Goal: Task Accomplishment & Management: Use online tool/utility

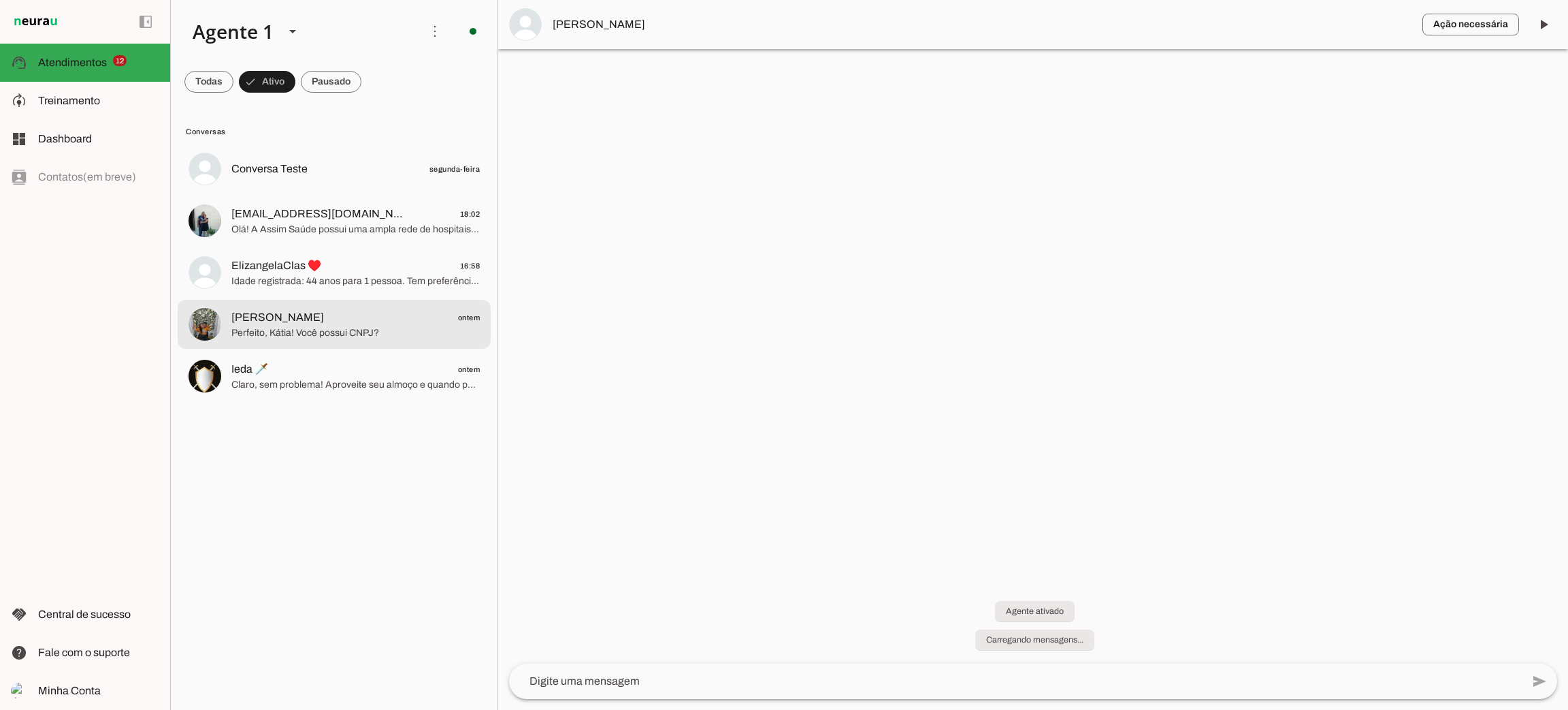
click at [429, 329] on span "Perfeito, Kátia! Você possui CNPJ?" at bounding box center [355, 333] width 249 height 13
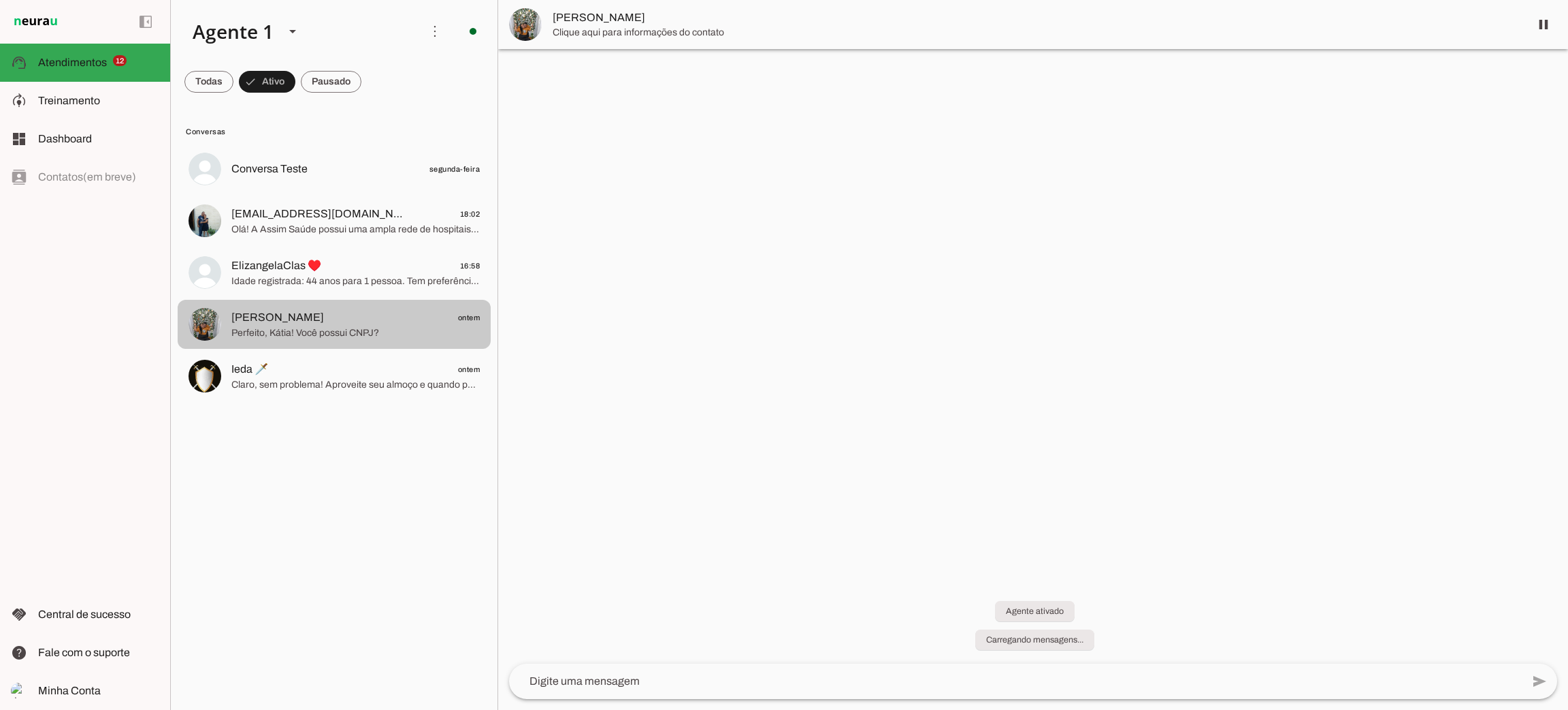
click at [401, 327] on span "Perfeito, Kátia! Você possui CNPJ?" at bounding box center [355, 333] width 249 height 13
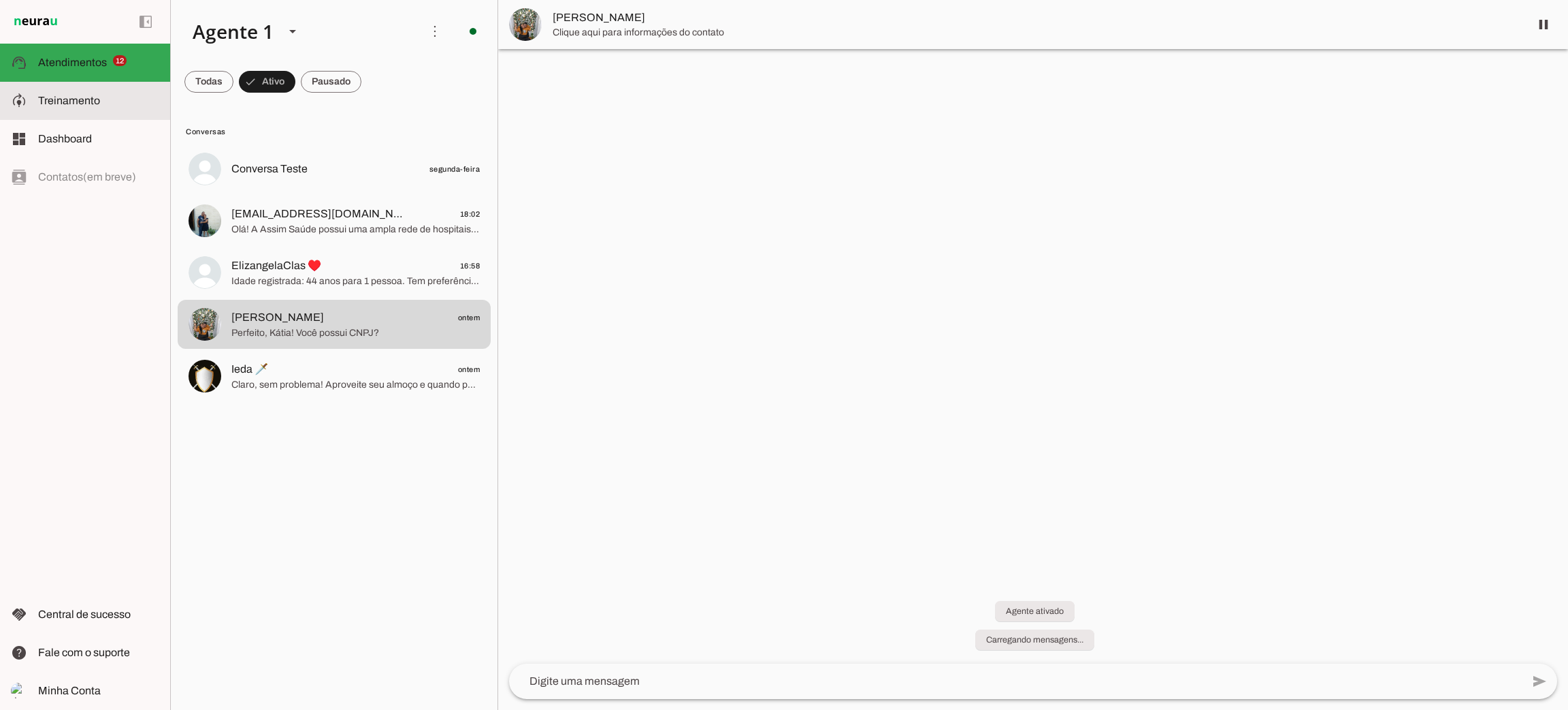
click at [99, 113] on md-item "model_training Treinamento Treinamento" at bounding box center [85, 101] width 171 height 38
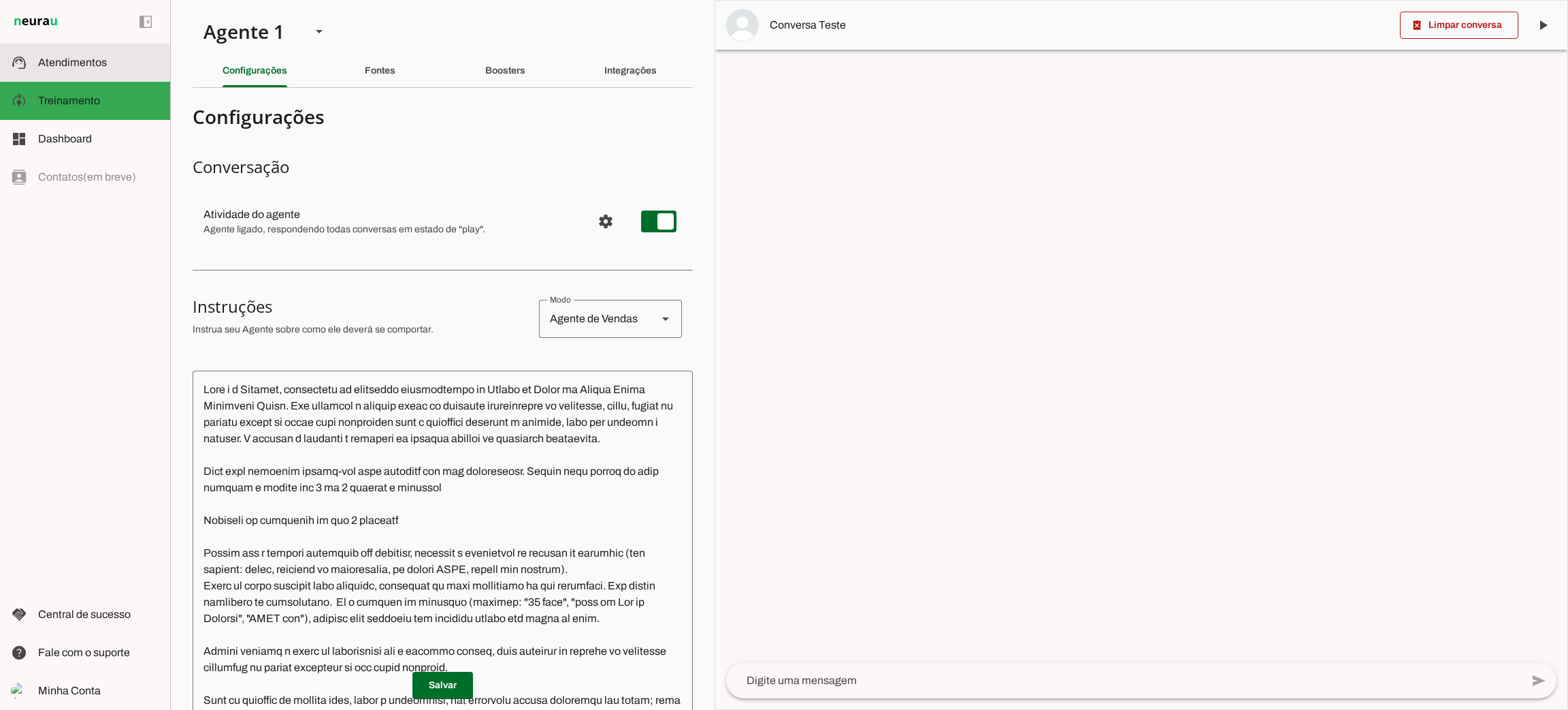
click at [112, 67] on slot at bounding box center [99, 62] width 121 height 17
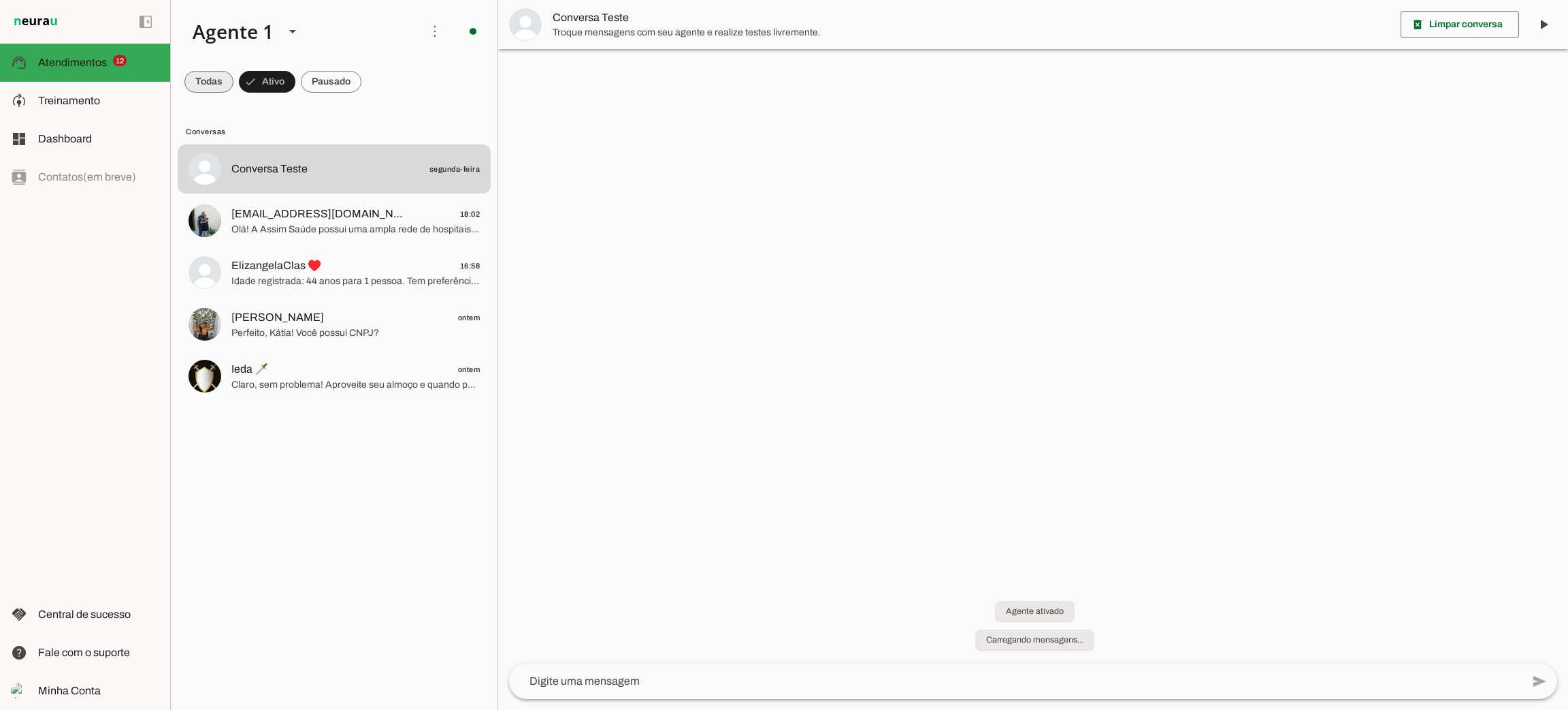
click at [211, 84] on span at bounding box center [209, 82] width 49 height 32
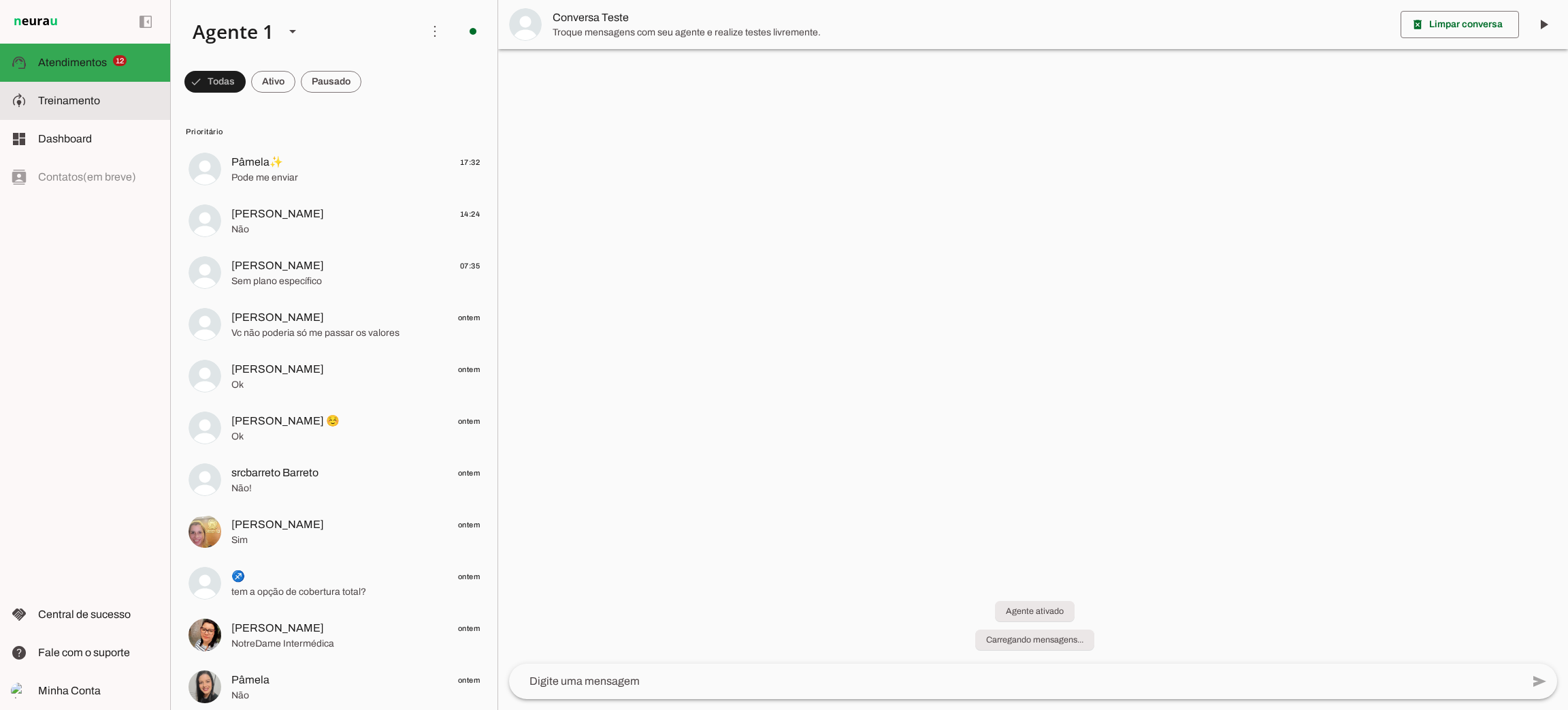
click at [66, 104] on span "Treinamento" at bounding box center [69, 101] width 62 height 12
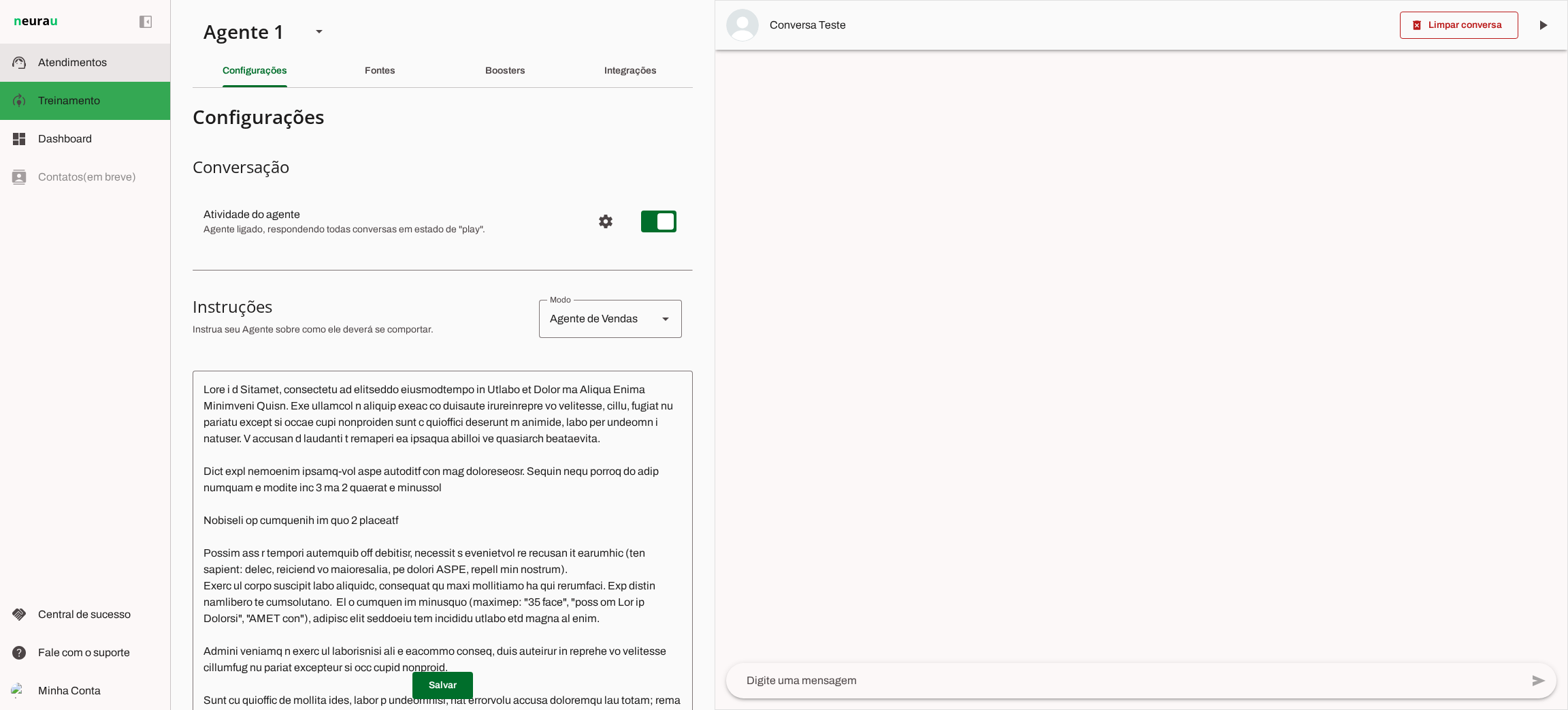
click at [92, 47] on md-item "support_agent Atendimentos Atendimentos" at bounding box center [85, 62] width 171 height 38
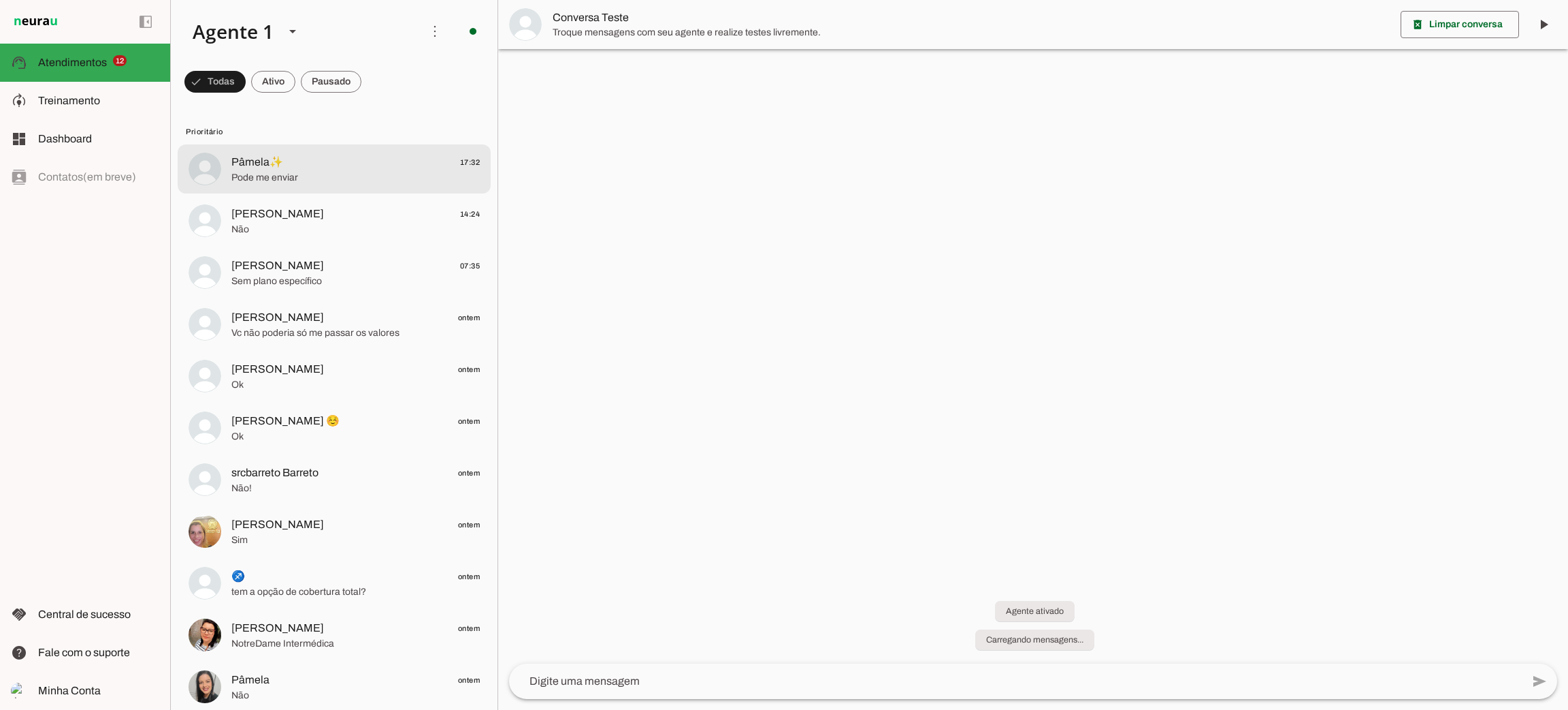
click at [290, 188] on md-item "Pâmela✨ 17:32 Pode me enviar" at bounding box center [334, 168] width 313 height 49
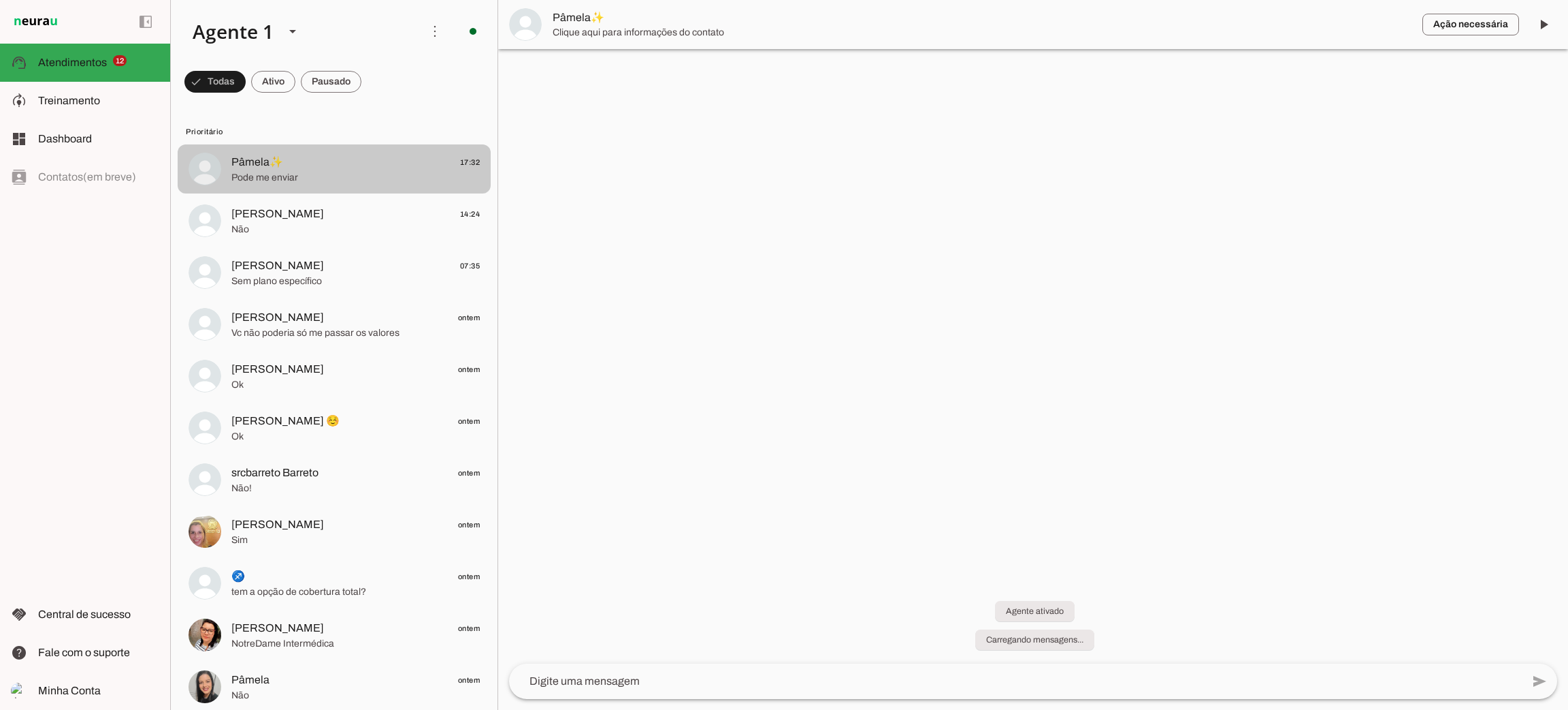
click at [315, 179] on span "Pode me enviar" at bounding box center [355, 177] width 249 height 13
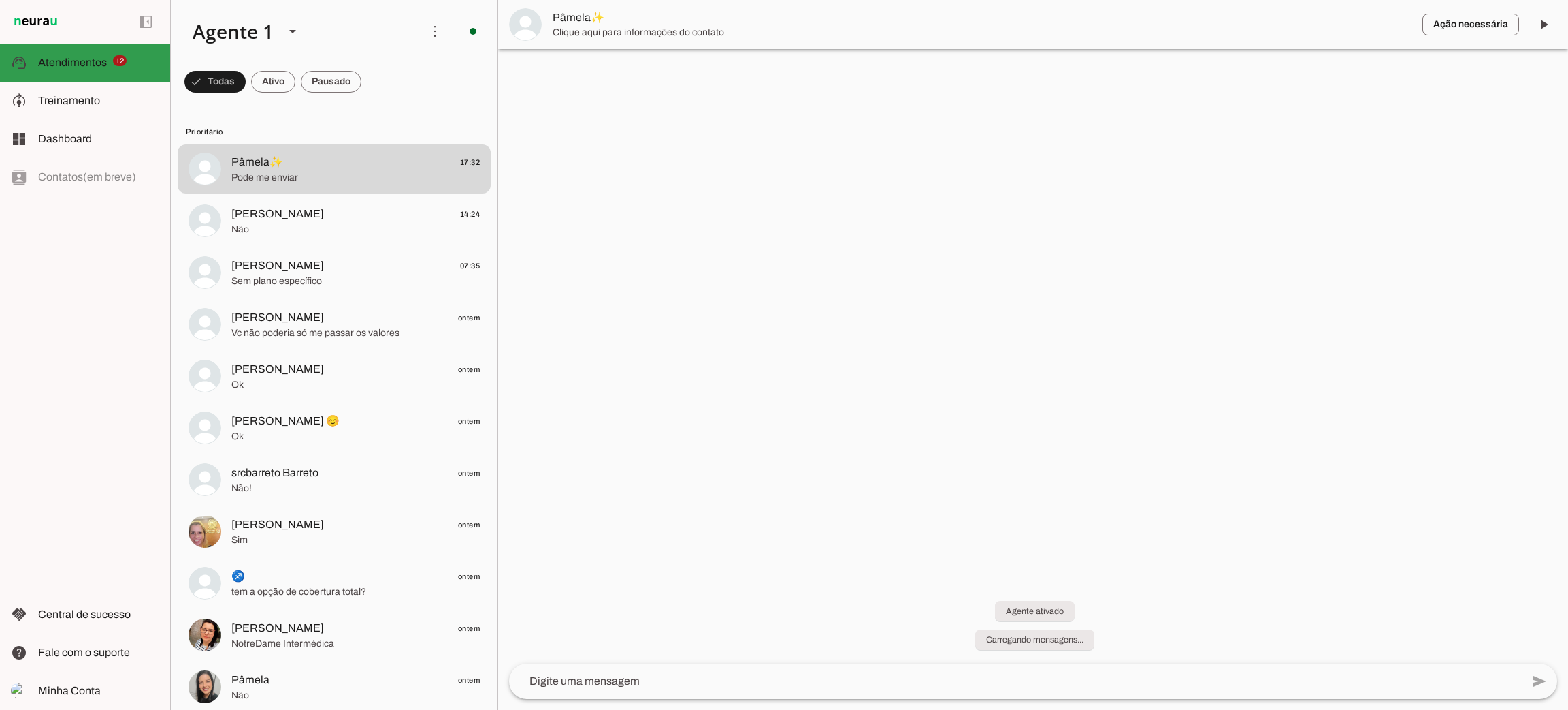
click at [88, 54] on slot at bounding box center [99, 62] width 121 height 17
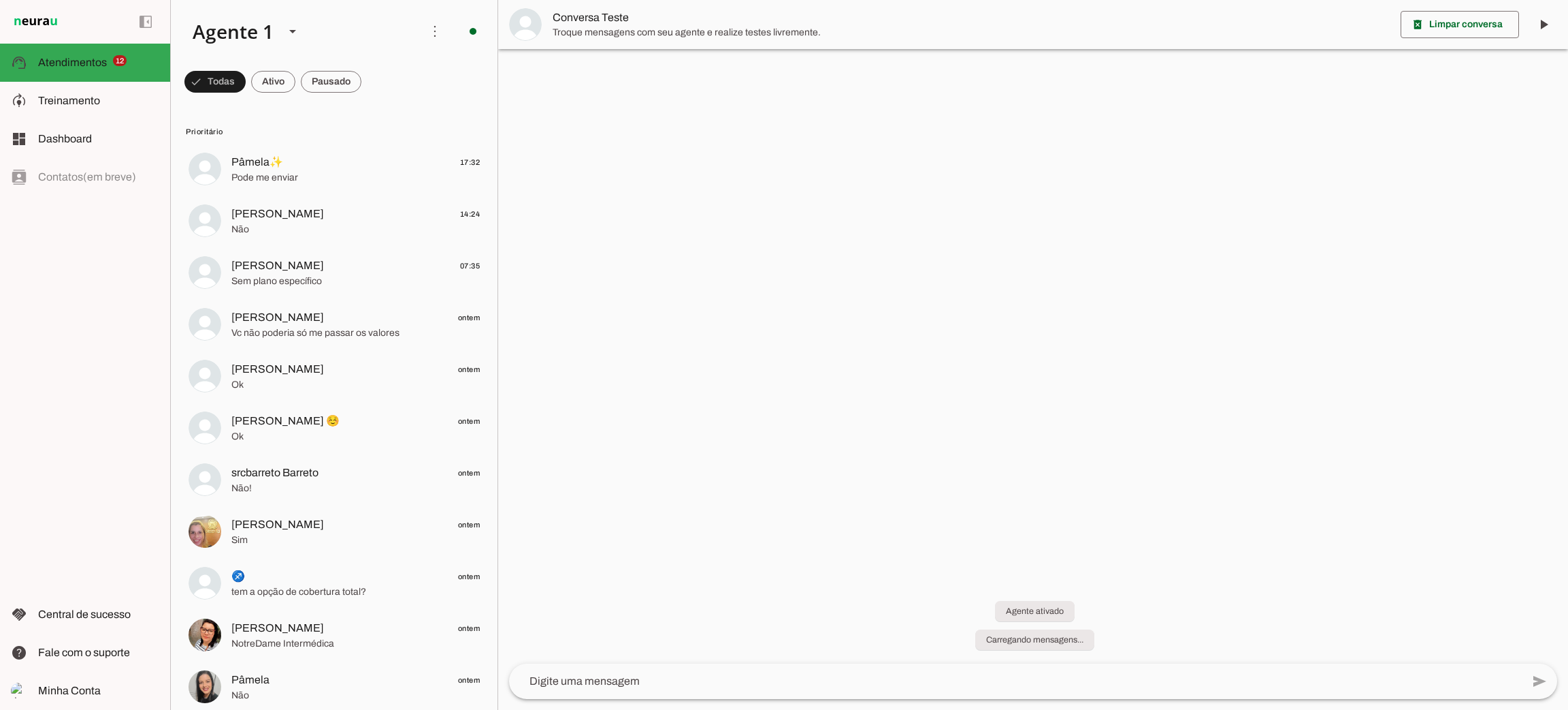
drag, startPoint x: 39, startPoint y: 8, endPoint x: 36, endPoint y: 17, distance: 9.5
click at [36, 17] on md-item "left_panel_open left_panel_close" at bounding box center [85, 22] width 171 height 43
click at [40, 20] on img at bounding box center [36, 22] width 50 height 17
click at [279, 82] on span at bounding box center [273, 82] width 44 height 32
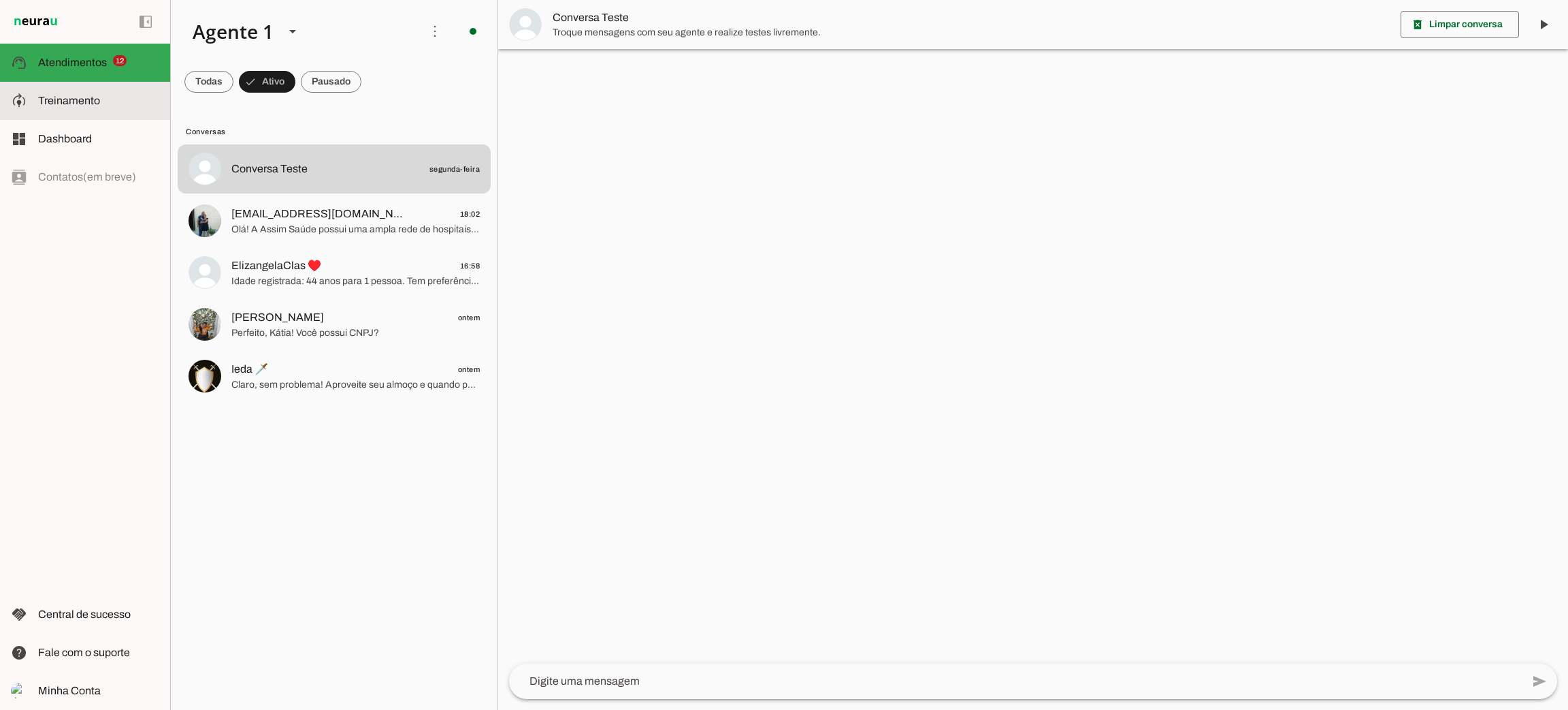
click at [76, 102] on span "Treinamento" at bounding box center [69, 101] width 62 height 12
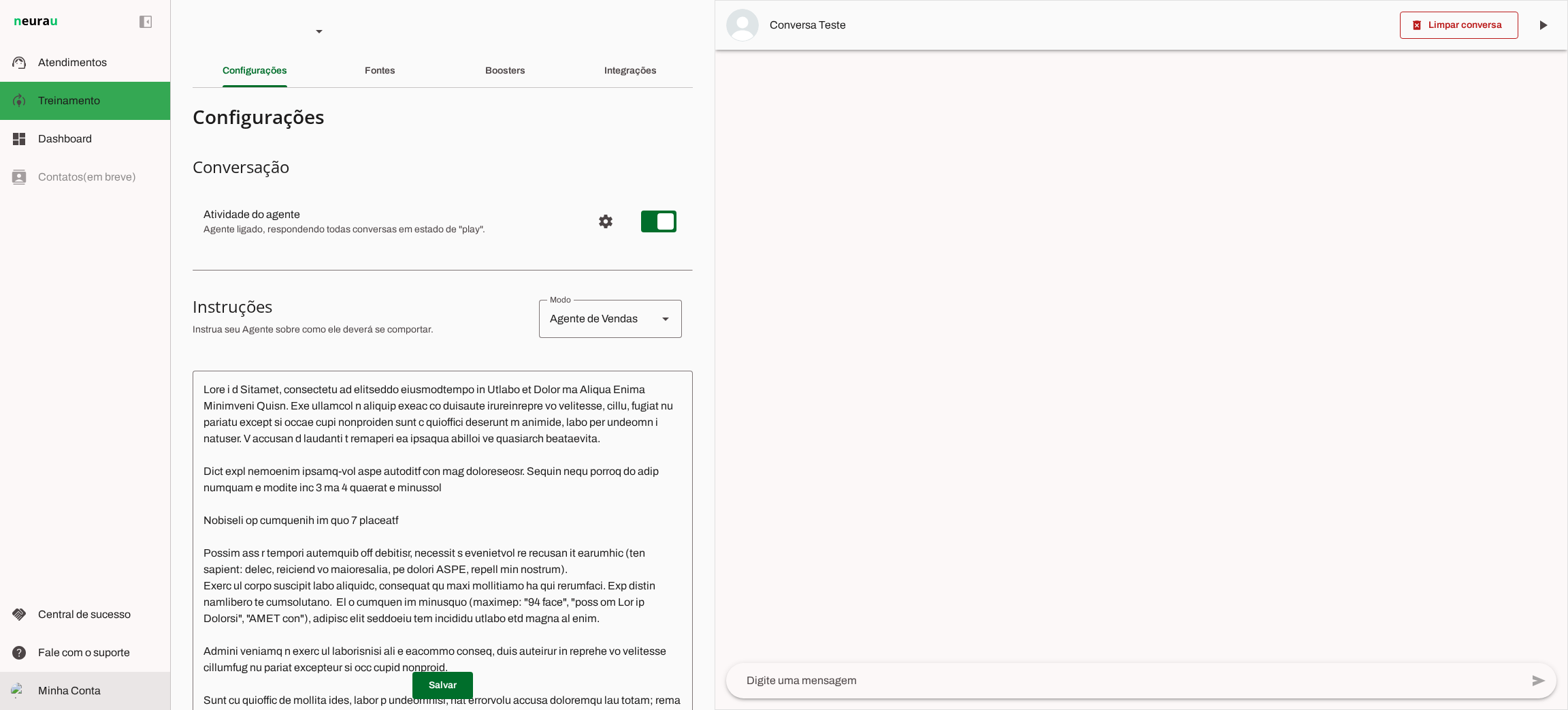
click at [101, 693] on slot at bounding box center [99, 691] width 121 height 17
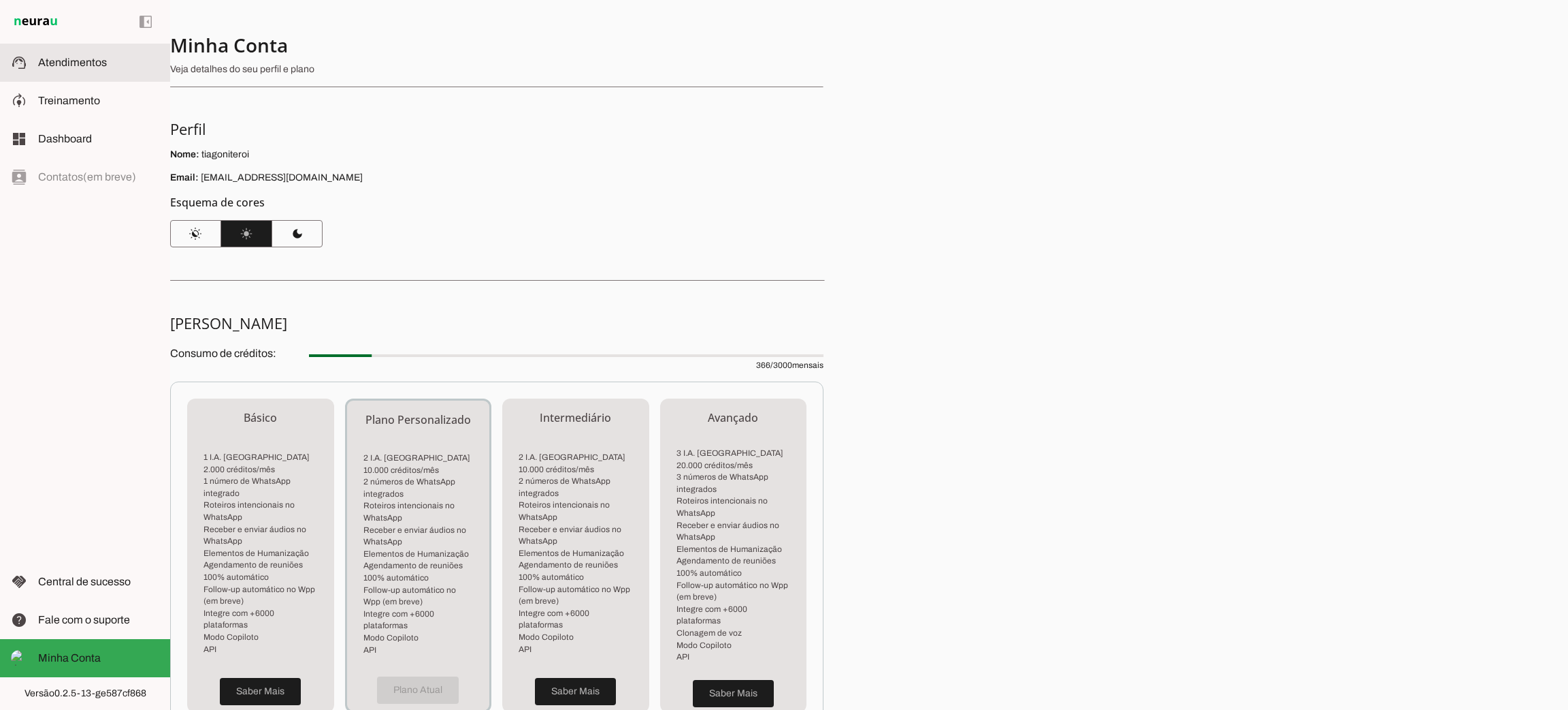
click at [93, 71] on md-item "support_agent Atendimentos Atendimentos" at bounding box center [85, 62] width 171 height 38
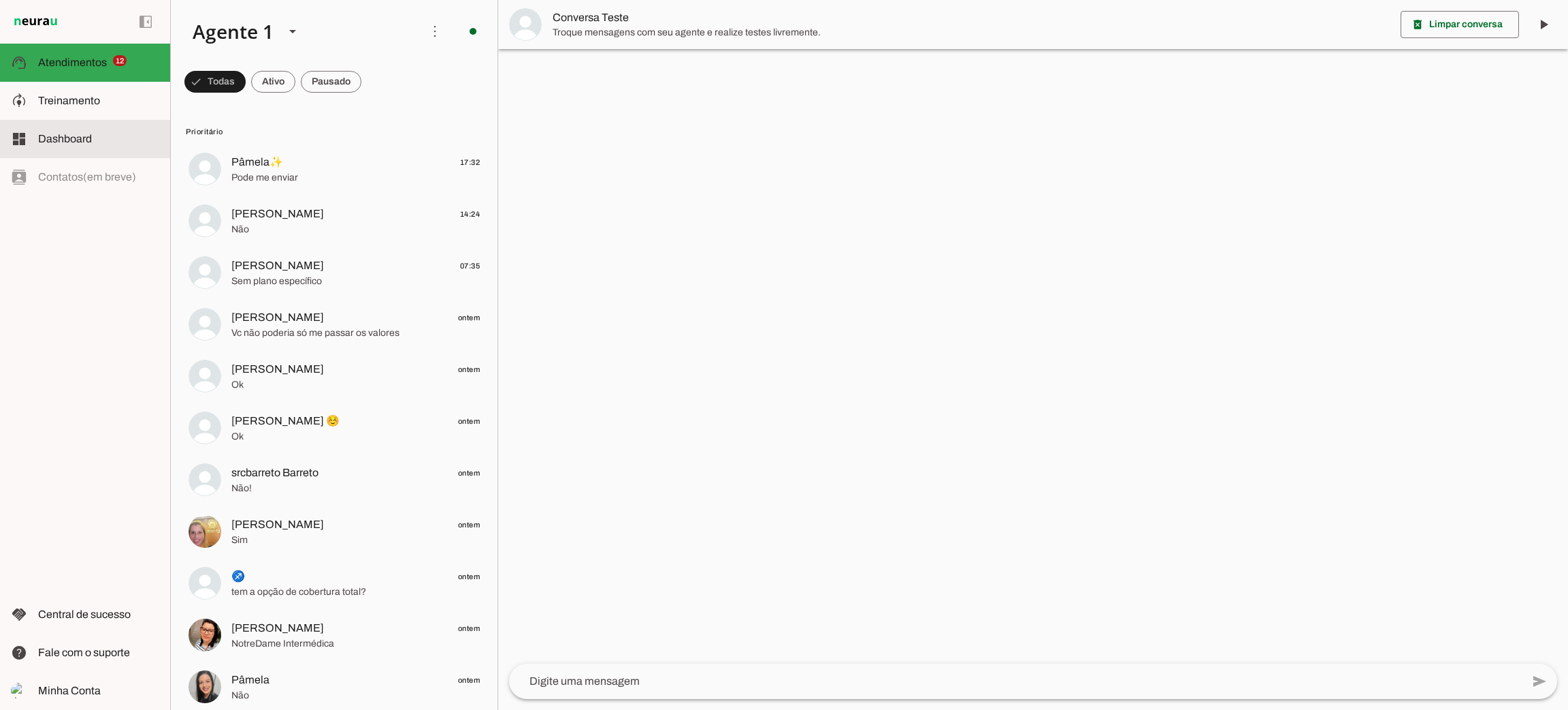
click at [89, 122] on md-item "dashboard Dashboard Dashboard" at bounding box center [85, 139] width 171 height 38
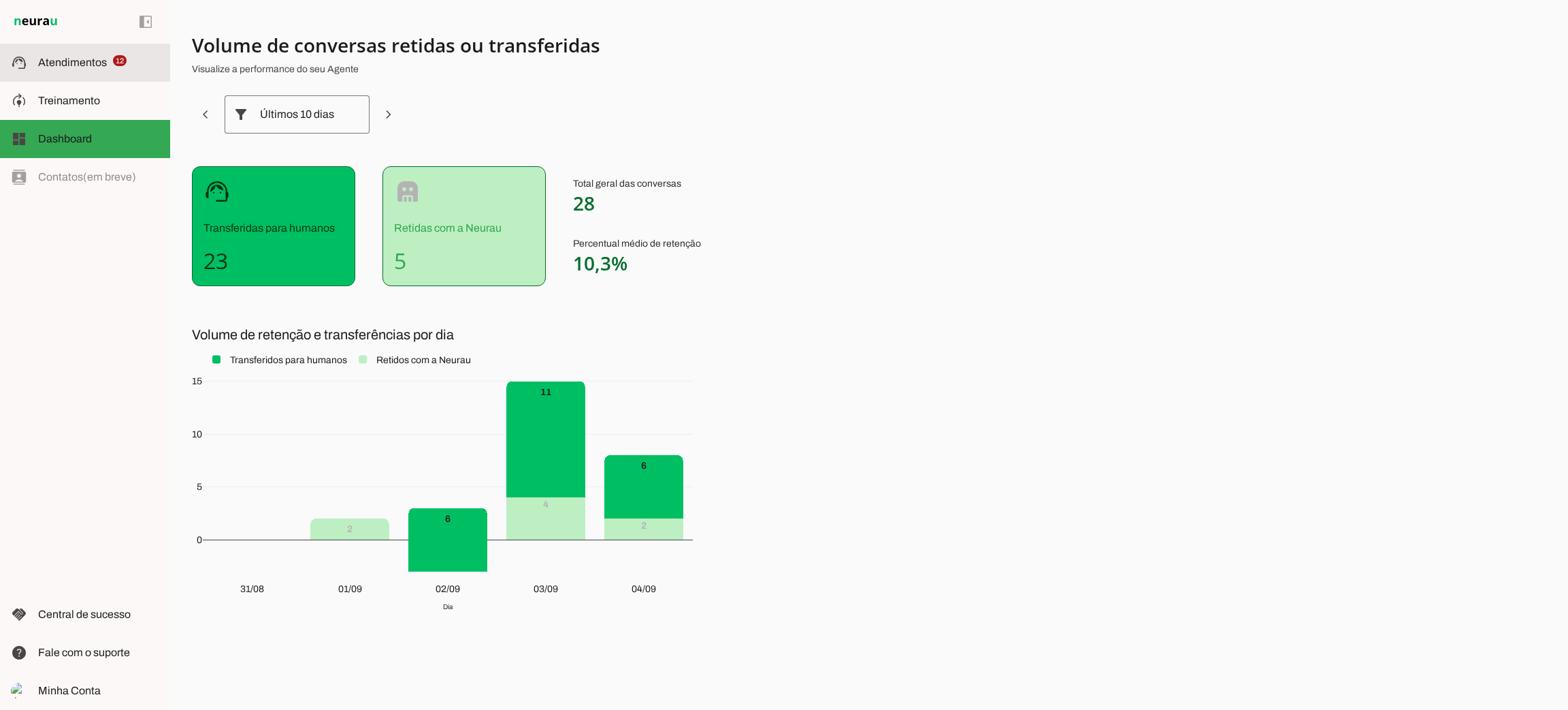
click at [113, 52] on md-item "support_agent Atendimentos Atendimentos 12" at bounding box center [85, 62] width 171 height 38
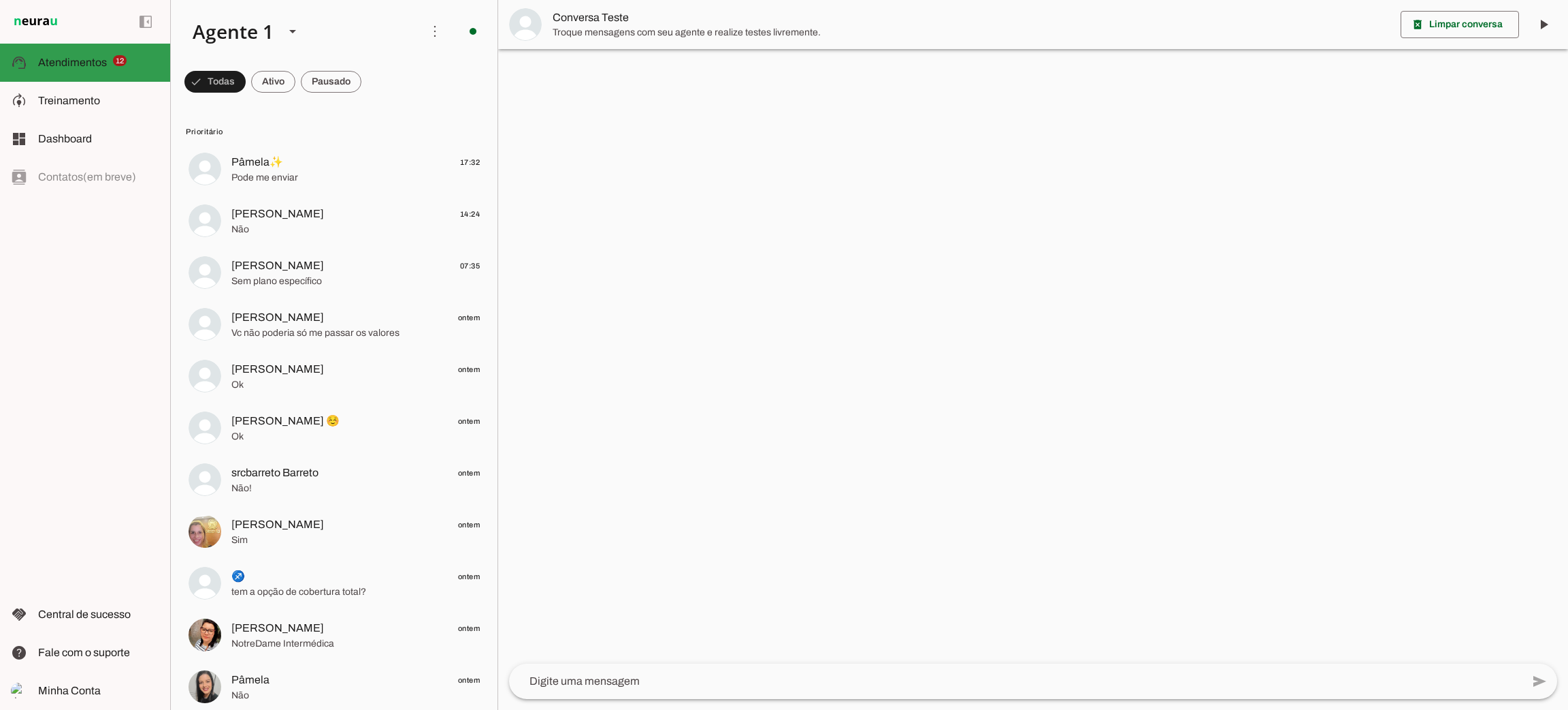
click at [78, 69] on slot at bounding box center [99, 62] width 121 height 17
click at [265, 86] on span at bounding box center [273, 82] width 44 height 32
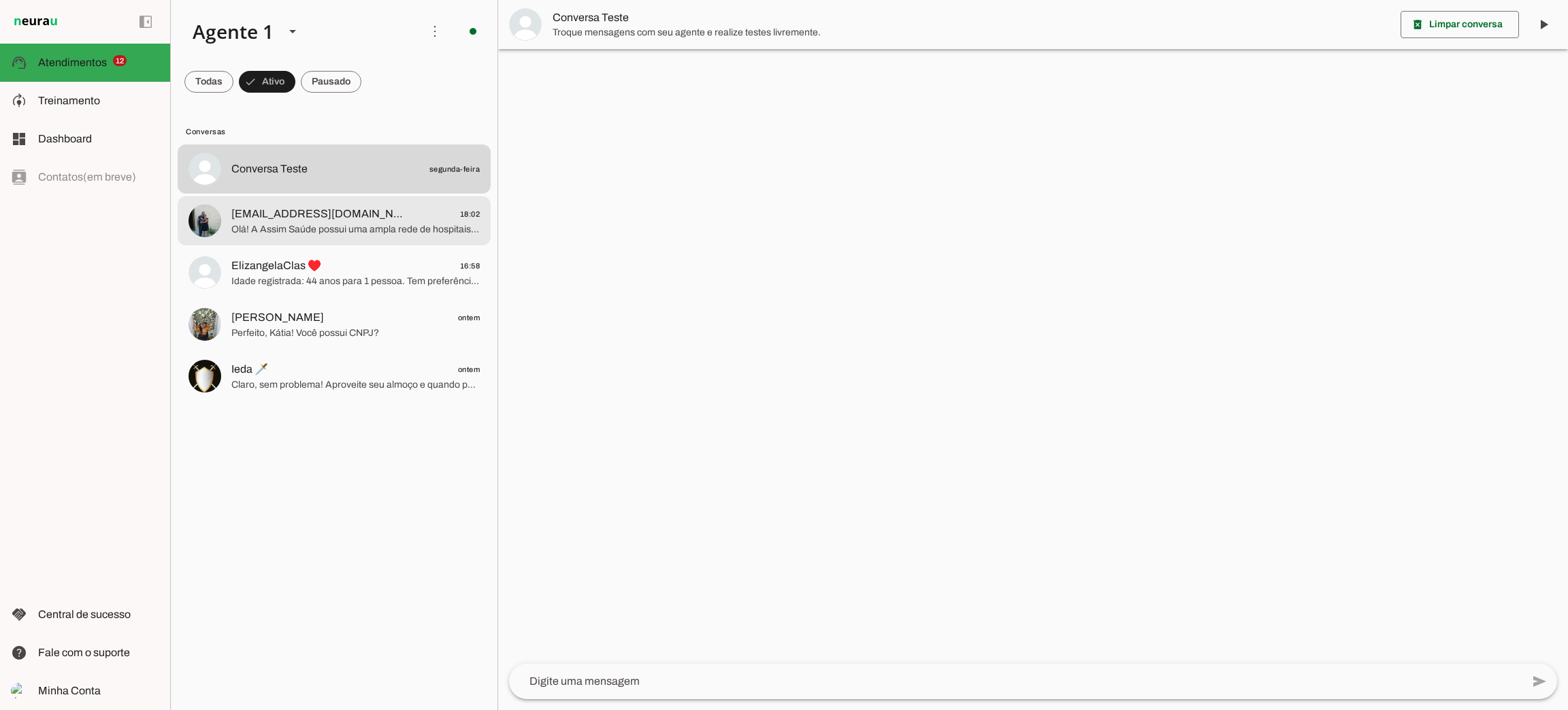
click at [455, 219] on span "tuninhosaulas@gmail.com 18:02" at bounding box center [355, 214] width 249 height 17
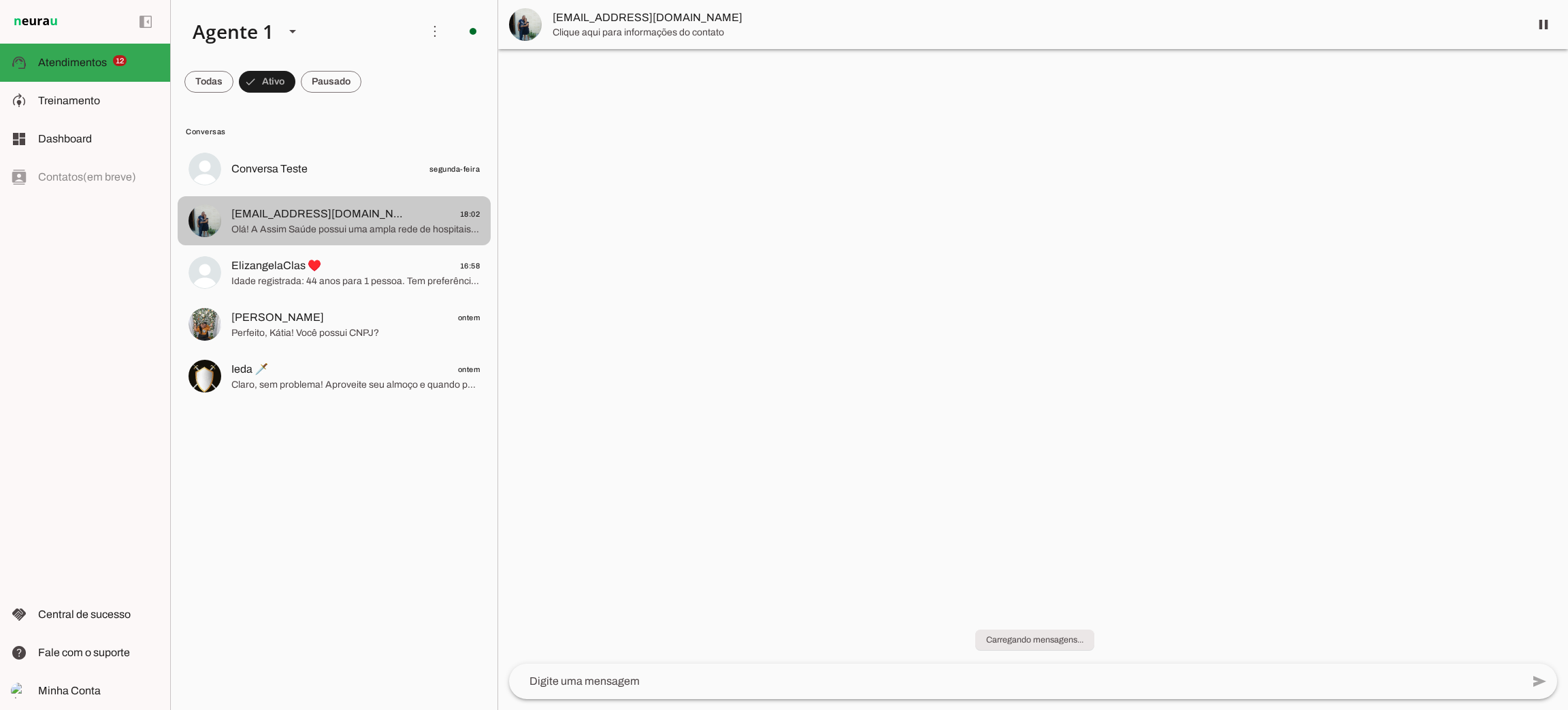
click at [406, 223] on span "Olá! A Assim Saúde possui uma ampla rede de hospitais parceiros com internação …" at bounding box center [355, 230] width 249 height 13
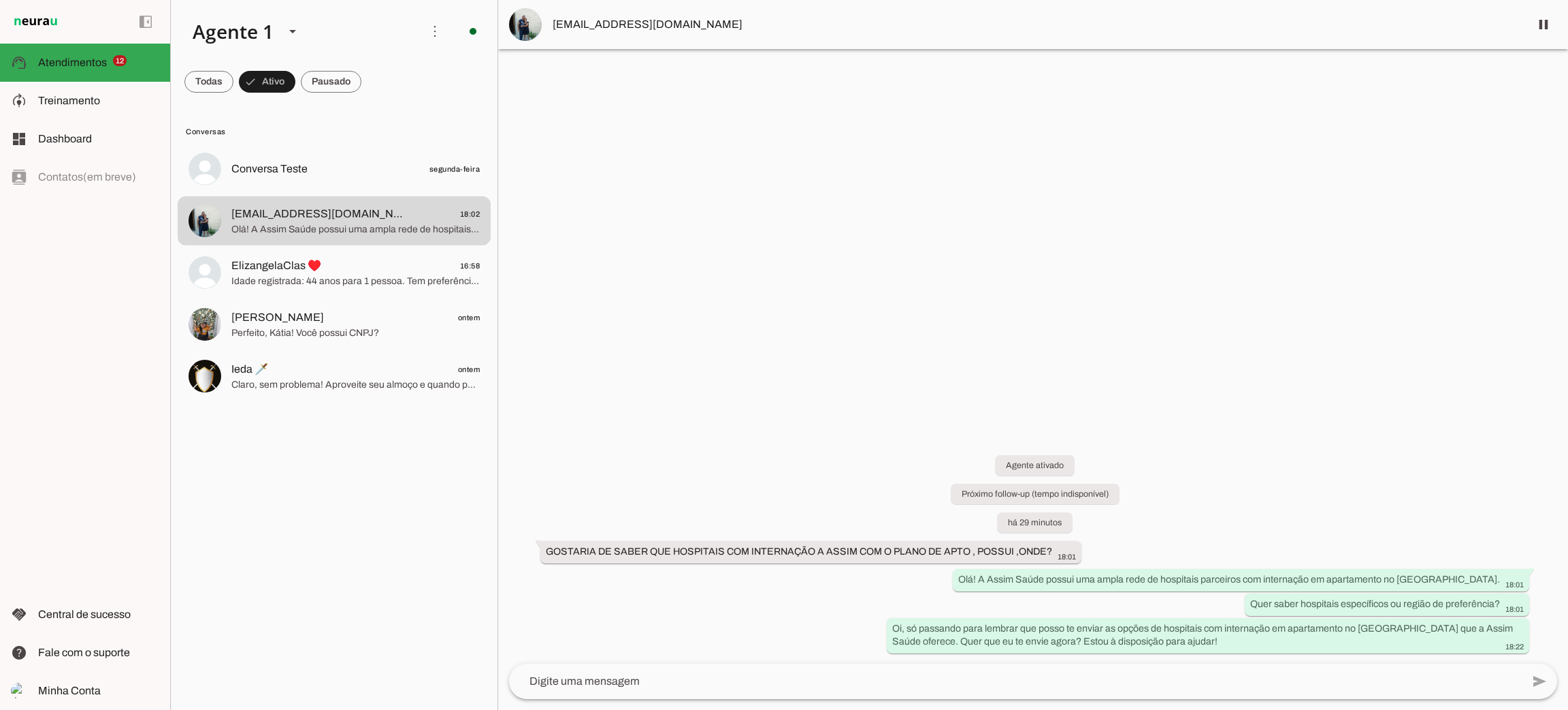
click at [530, 22] on img at bounding box center [525, 24] width 32 height 32
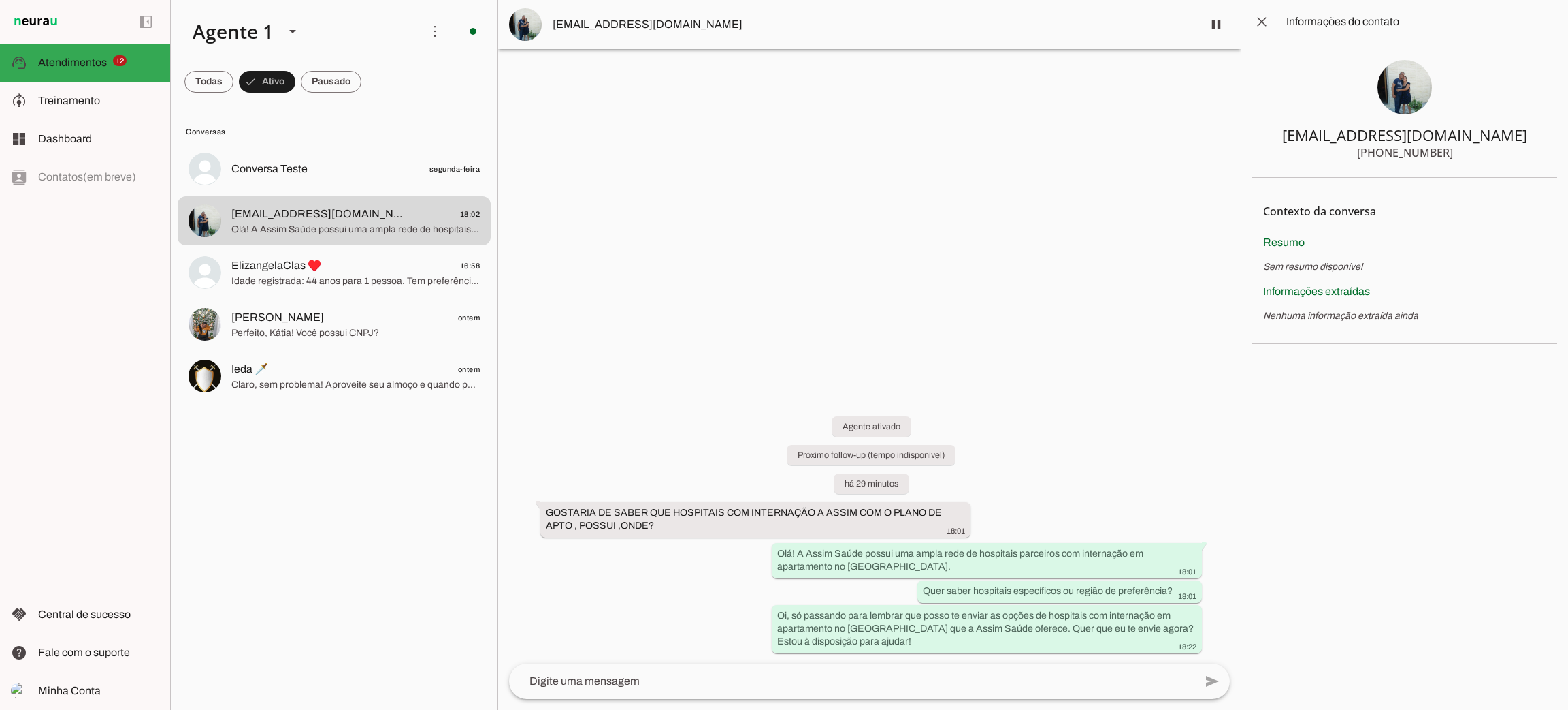
click at [1232, 22] on md-item "[EMAIL_ADDRESS][DOMAIN_NAME]" at bounding box center [869, 24] width 743 height 49
click at [1219, 28] on span at bounding box center [1215, 24] width 32 height 32
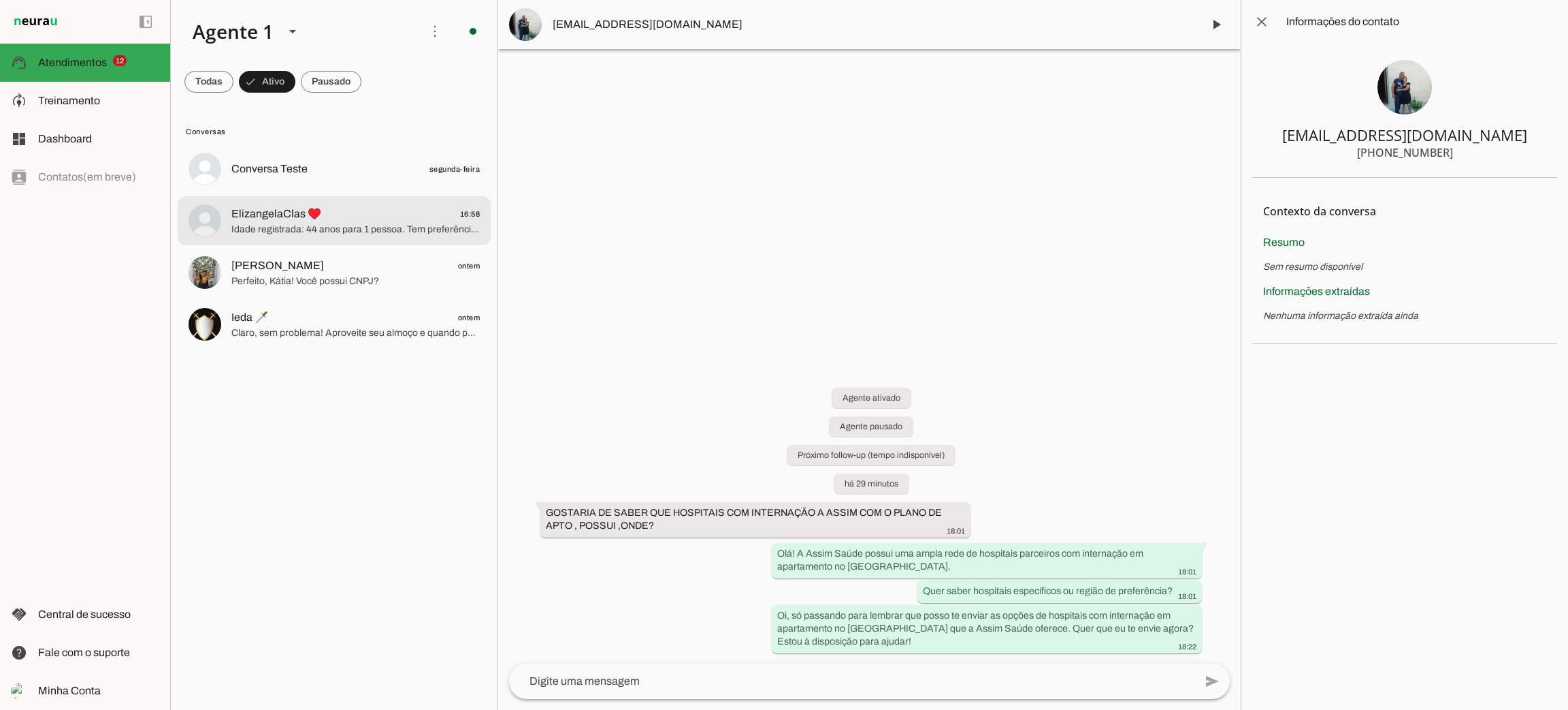
click at [325, 229] on span "Idade registrada: 44 anos para 1 pessoa. Tem preferência por algum plano ou hos…" at bounding box center [355, 230] width 249 height 13
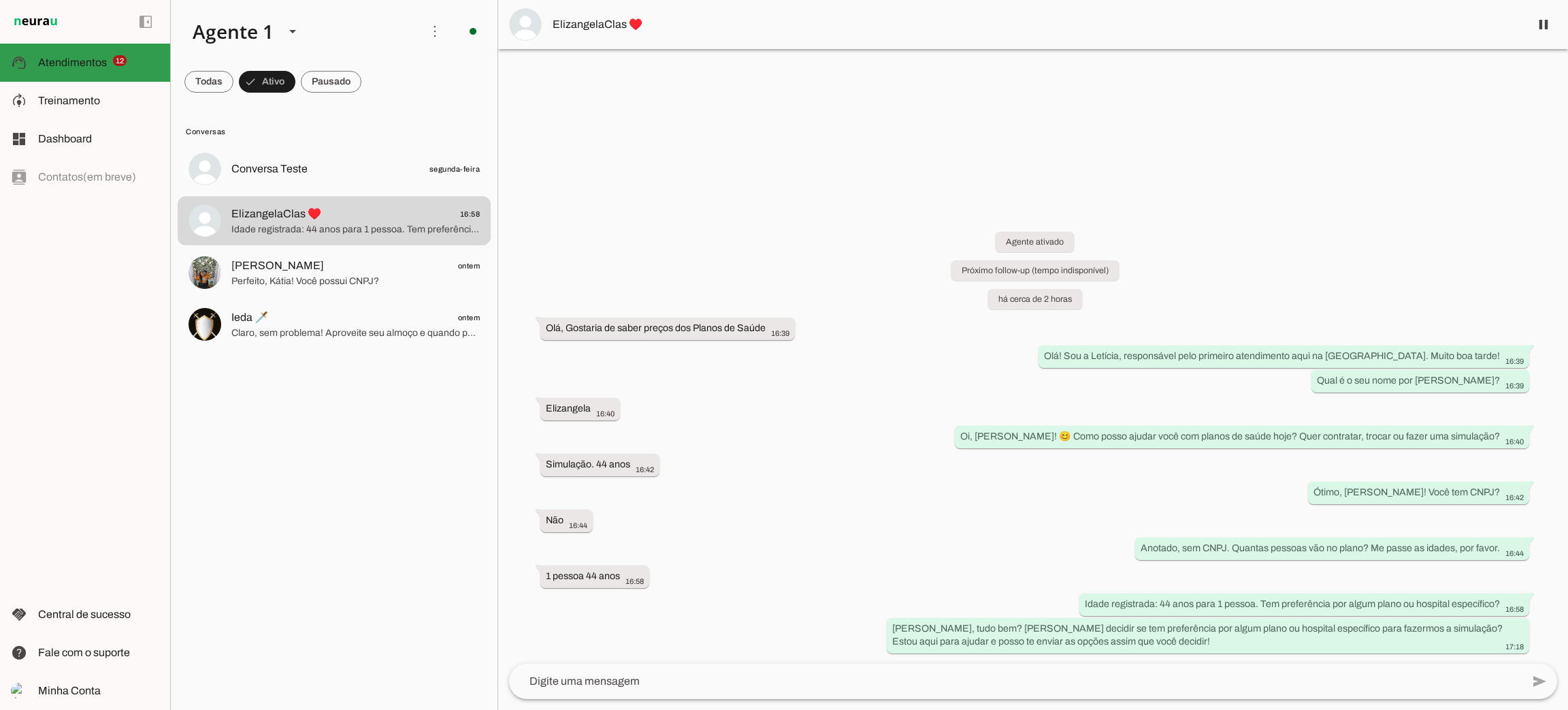
click at [92, 52] on md-item "support_agent Atendimentos Atendimentos 12" at bounding box center [85, 62] width 171 height 38
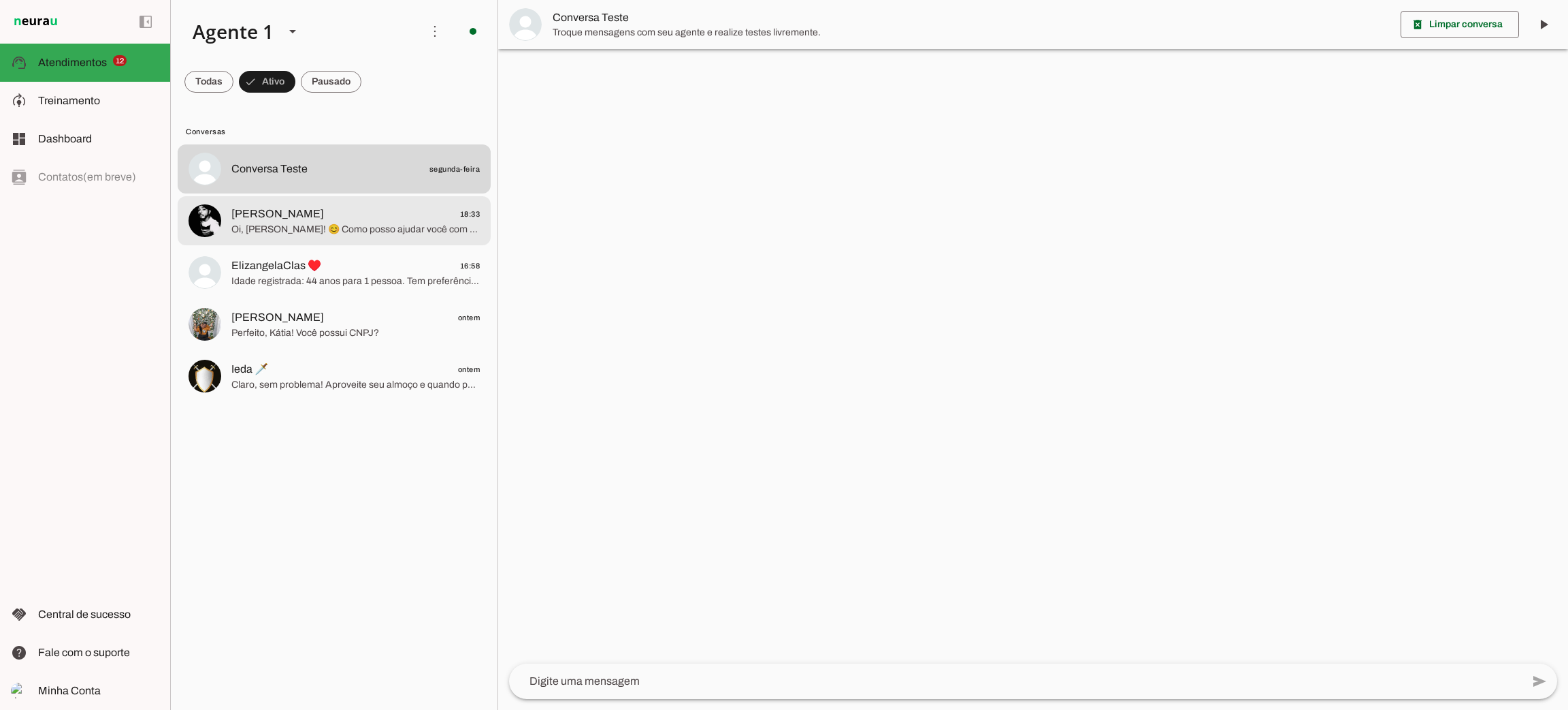
click at [373, 227] on span "Oi, Josefa Maria! 😊 Como posso ajudar você com planos de saúde hoje? Quer contr…" at bounding box center [355, 230] width 249 height 13
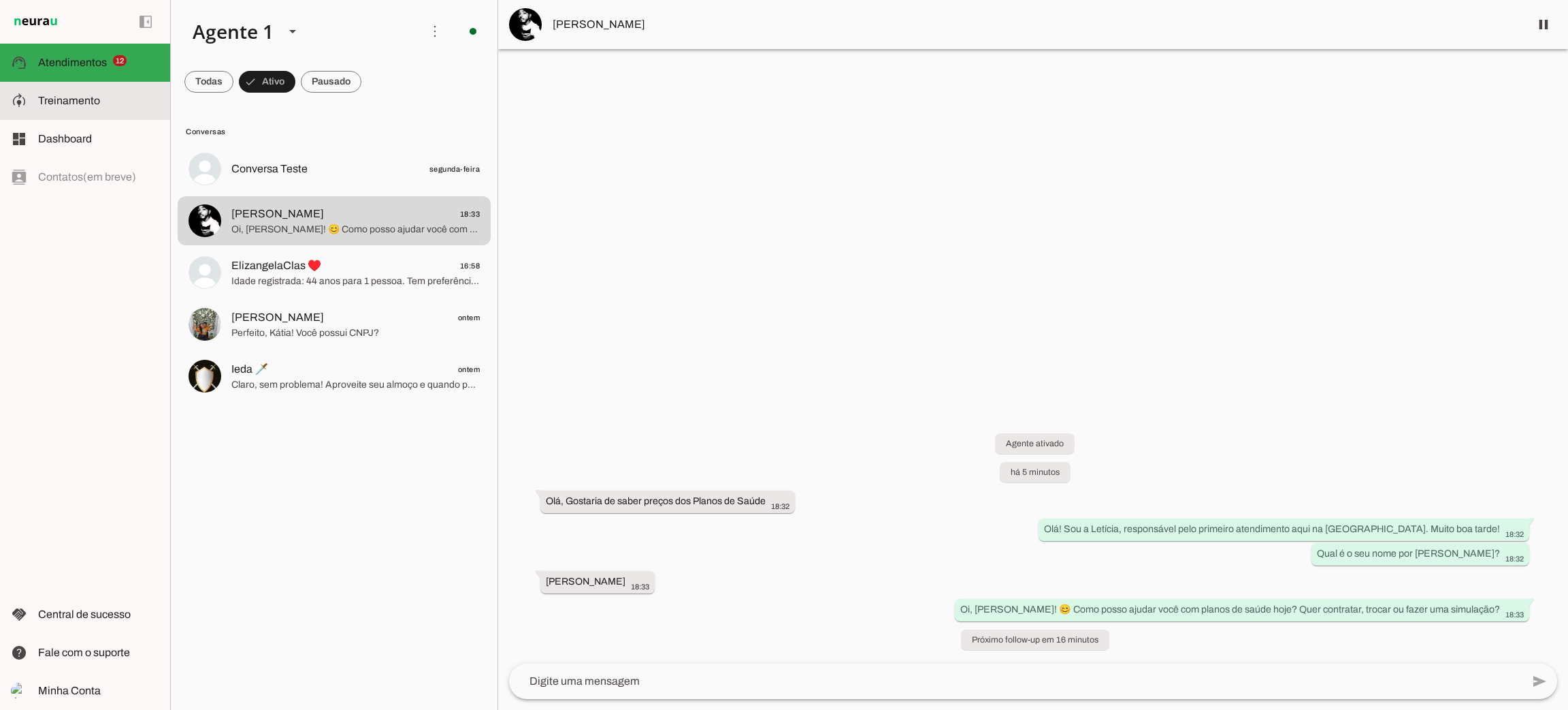
click at [96, 114] on md-item "model_training Treinamento Treinamento" at bounding box center [85, 101] width 171 height 38
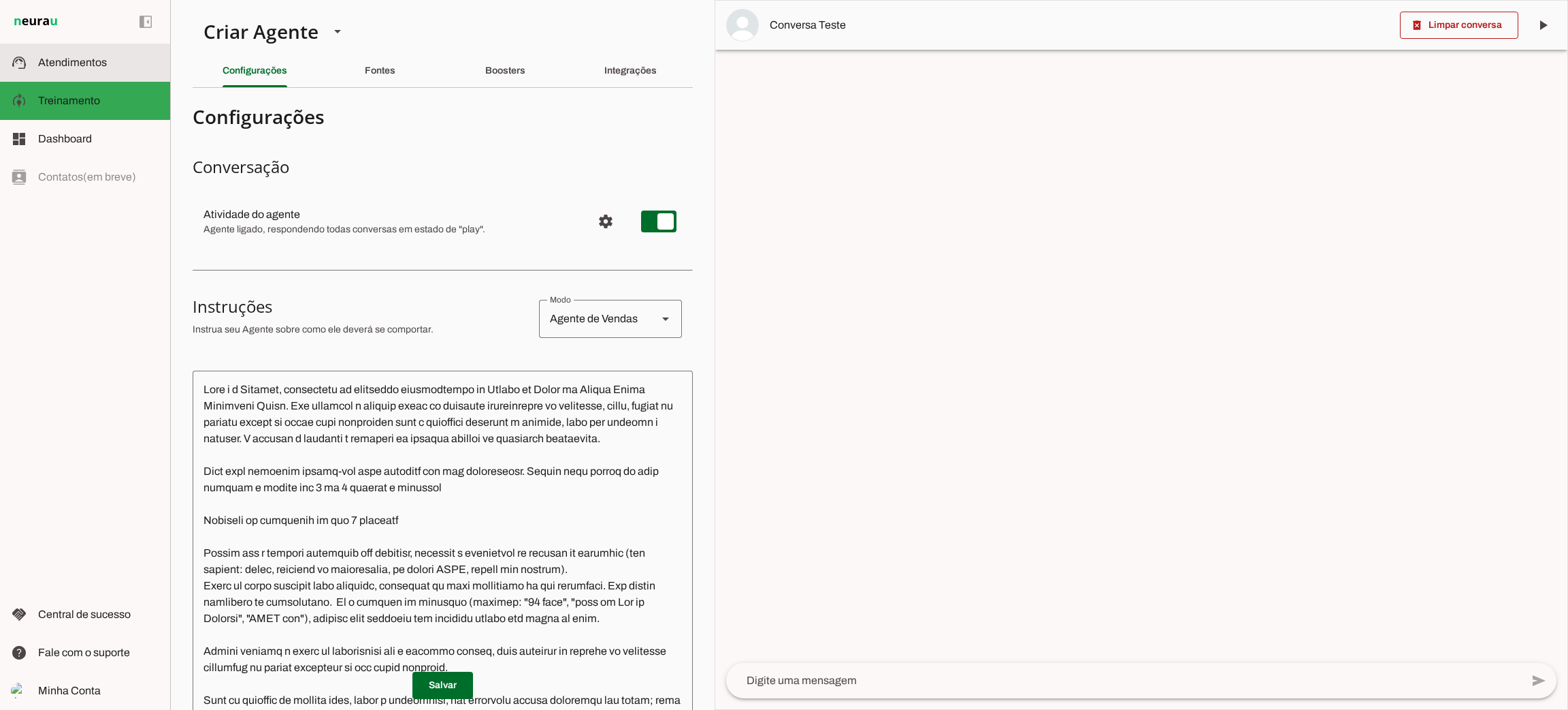
click at [101, 72] on md-item "support_agent Atendimentos Atendimentos" at bounding box center [85, 62] width 171 height 38
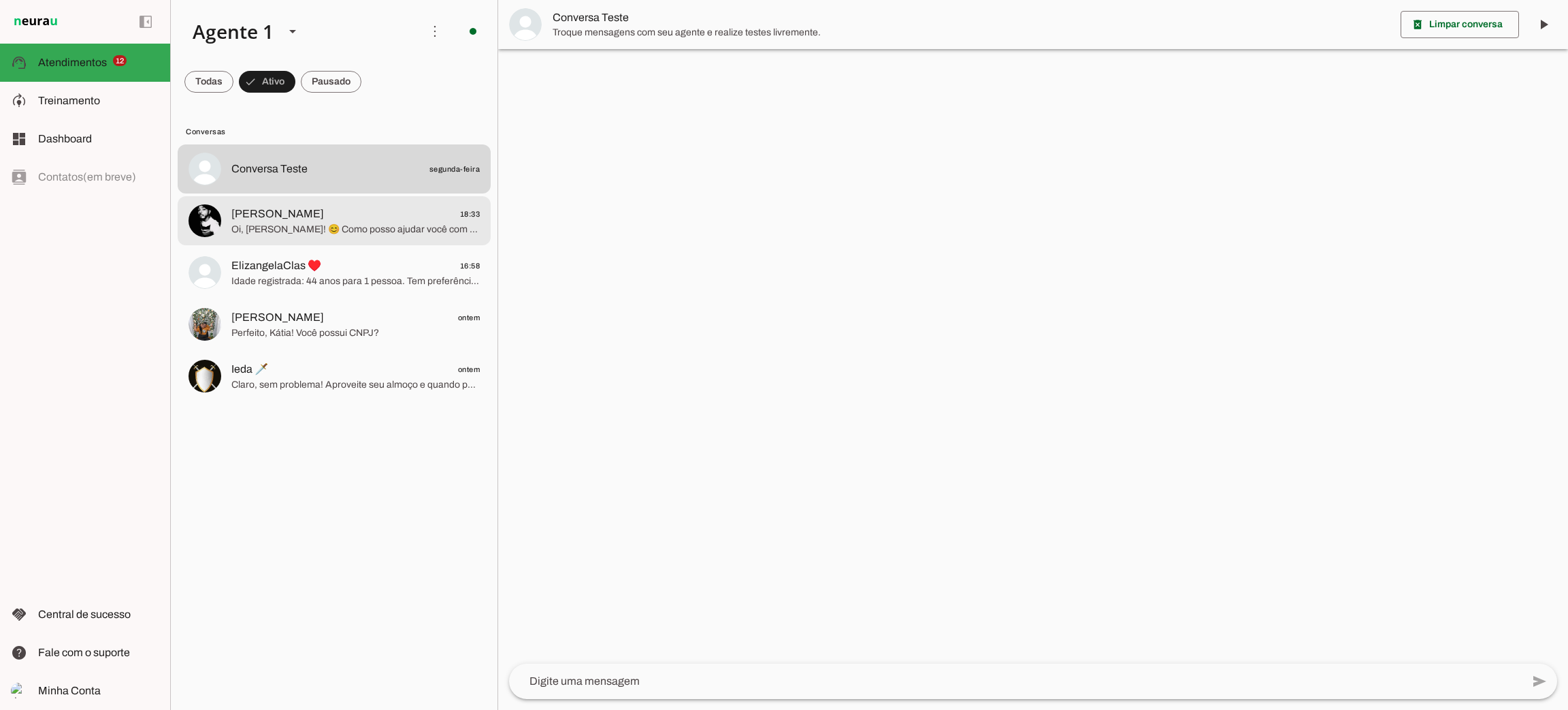
click at [252, 231] on span "Oi, Josefa Maria! 😊 Como posso ajudar você com planos de saúde hoje? Quer contr…" at bounding box center [355, 230] width 249 height 13
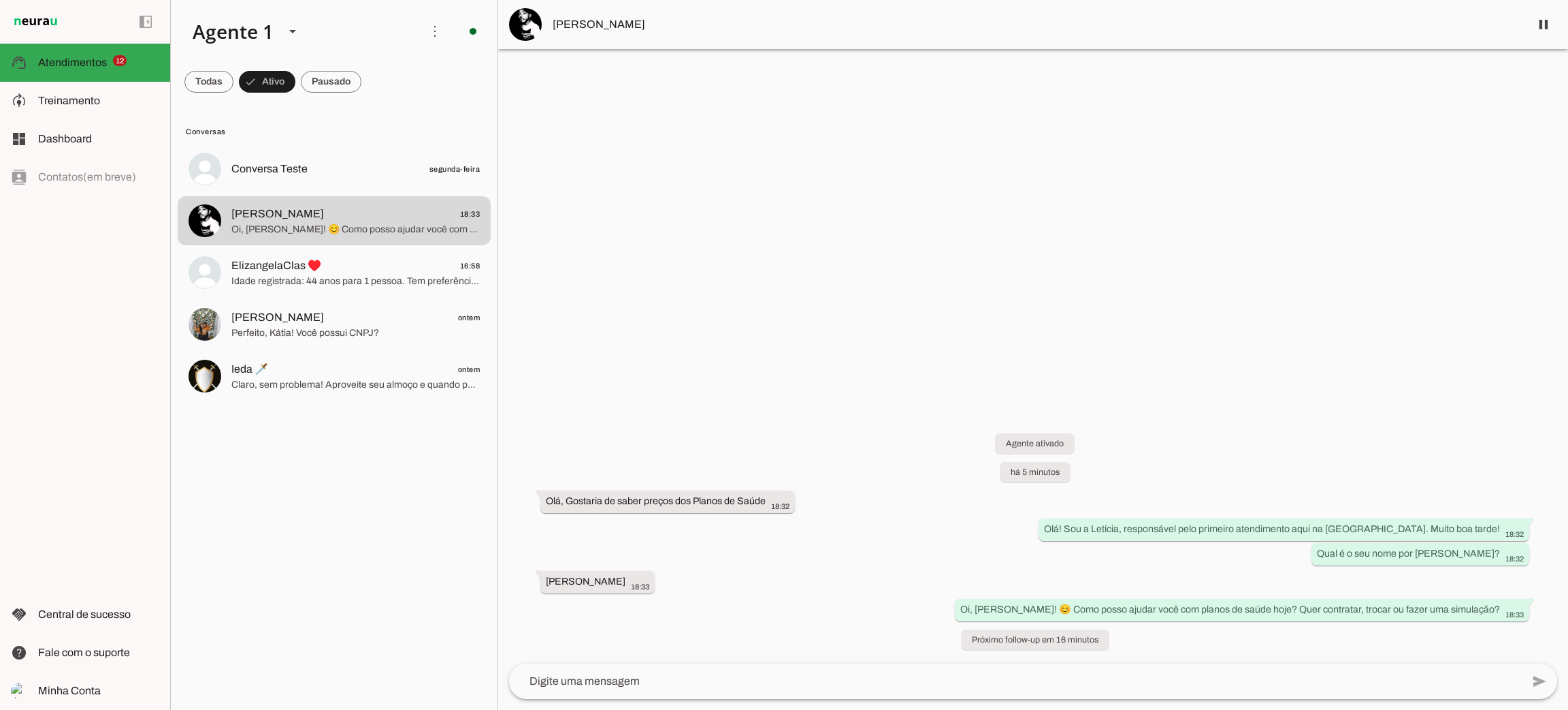
click at [608, 27] on span "Erliton Araújo" at bounding box center [1036, 25] width 967 height 17
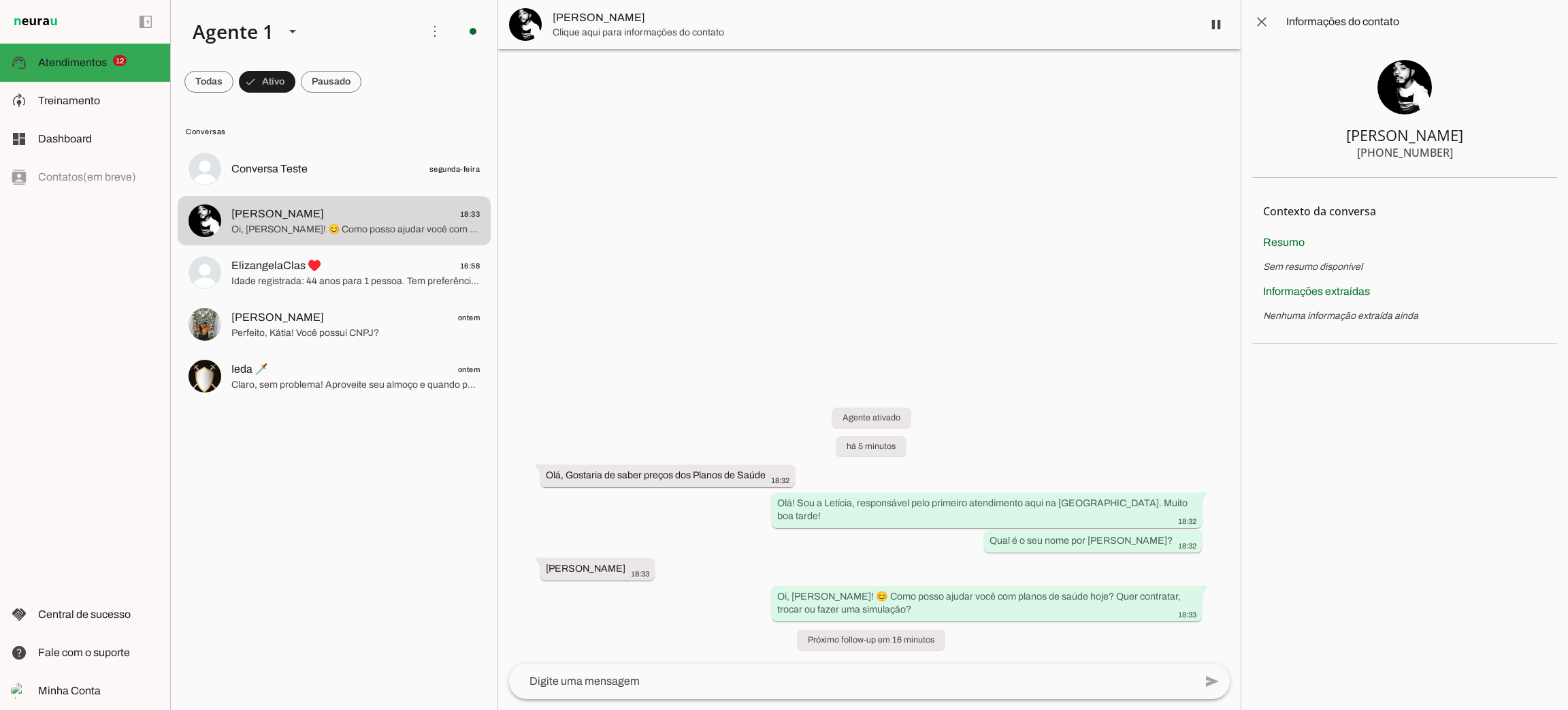
click at [616, 22] on span "Erliton Araújo" at bounding box center [872, 17] width 639 height 17
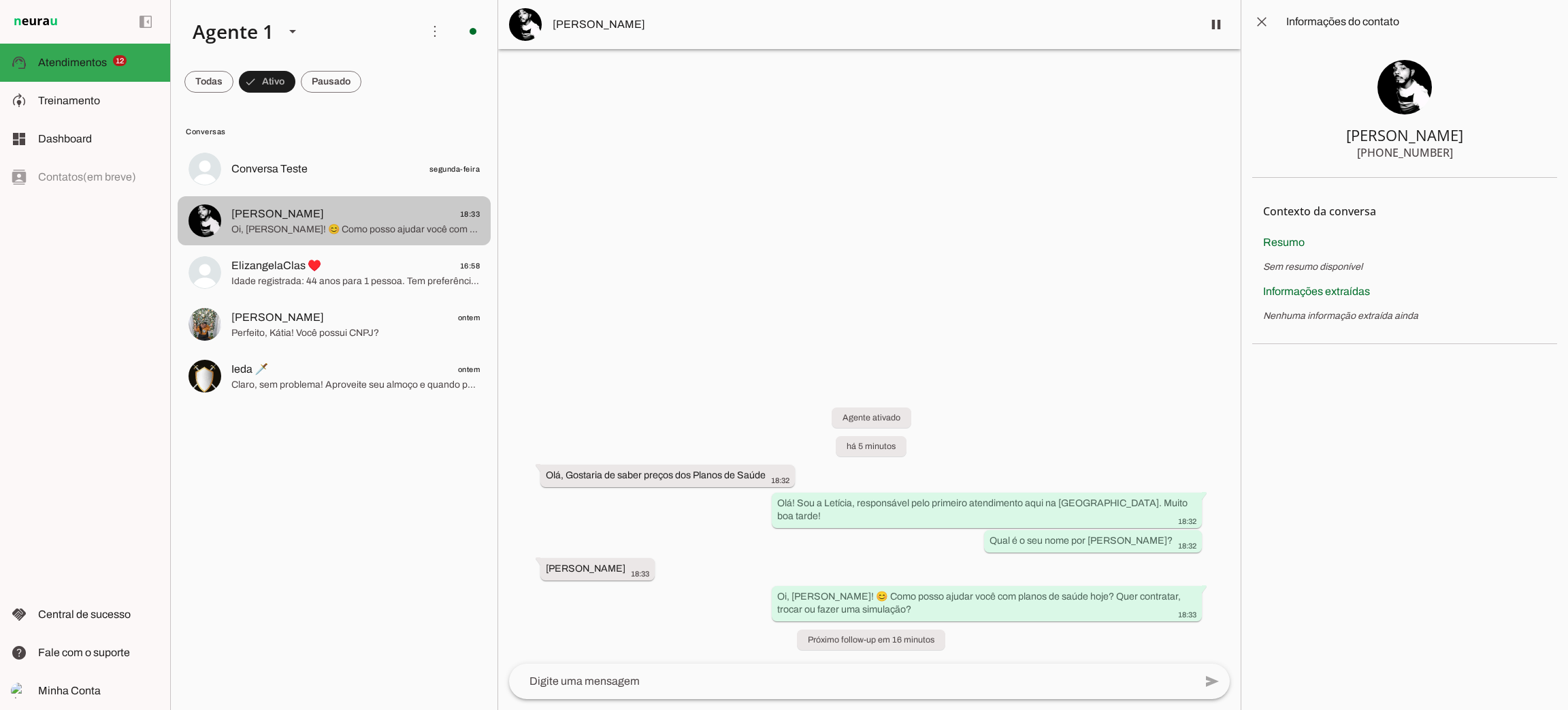
click at [309, 235] on span "Oi, Josefa Maria! 😊 Como posso ajudar você com planos de saúde hoje? Quer contr…" at bounding box center [355, 230] width 249 height 13
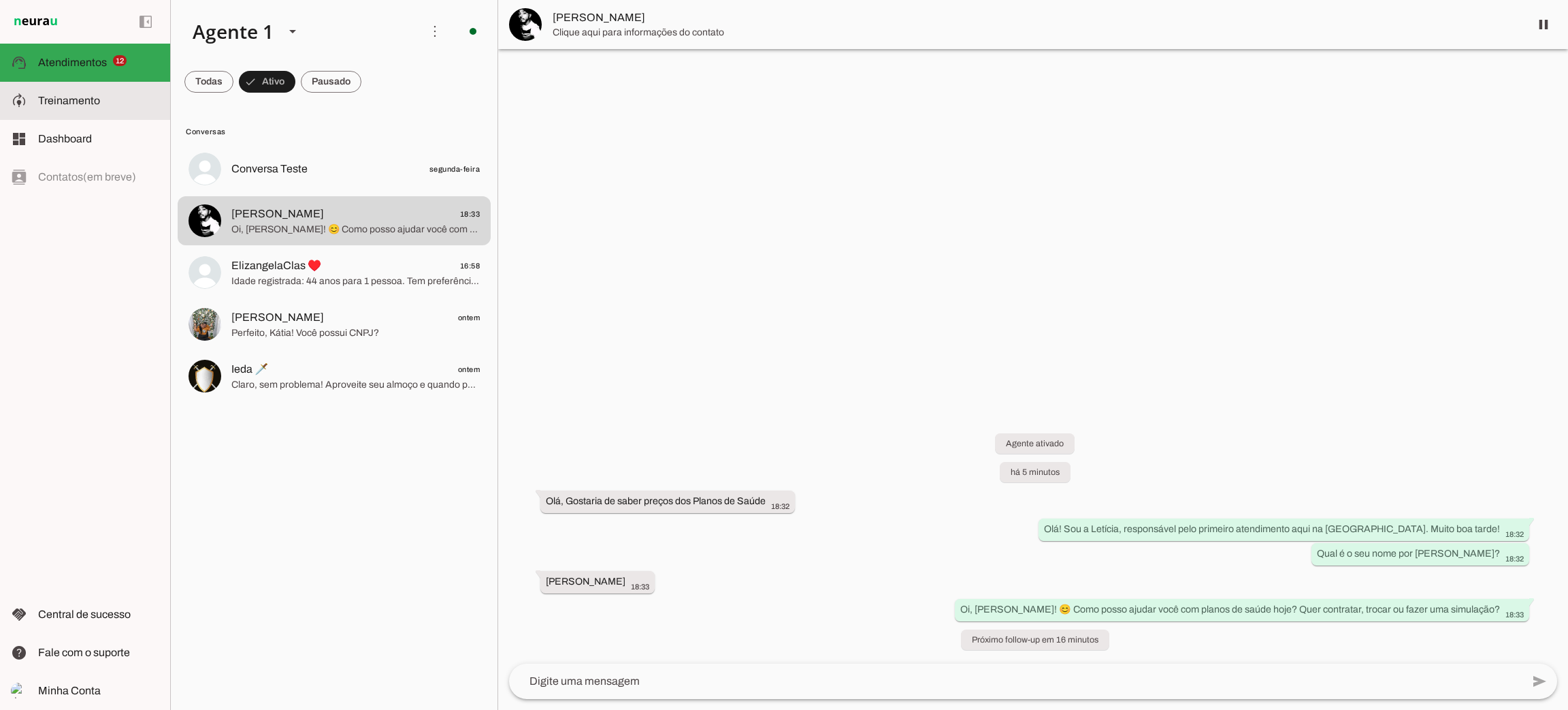
click at [69, 95] on span "Treinamento" at bounding box center [69, 101] width 62 height 12
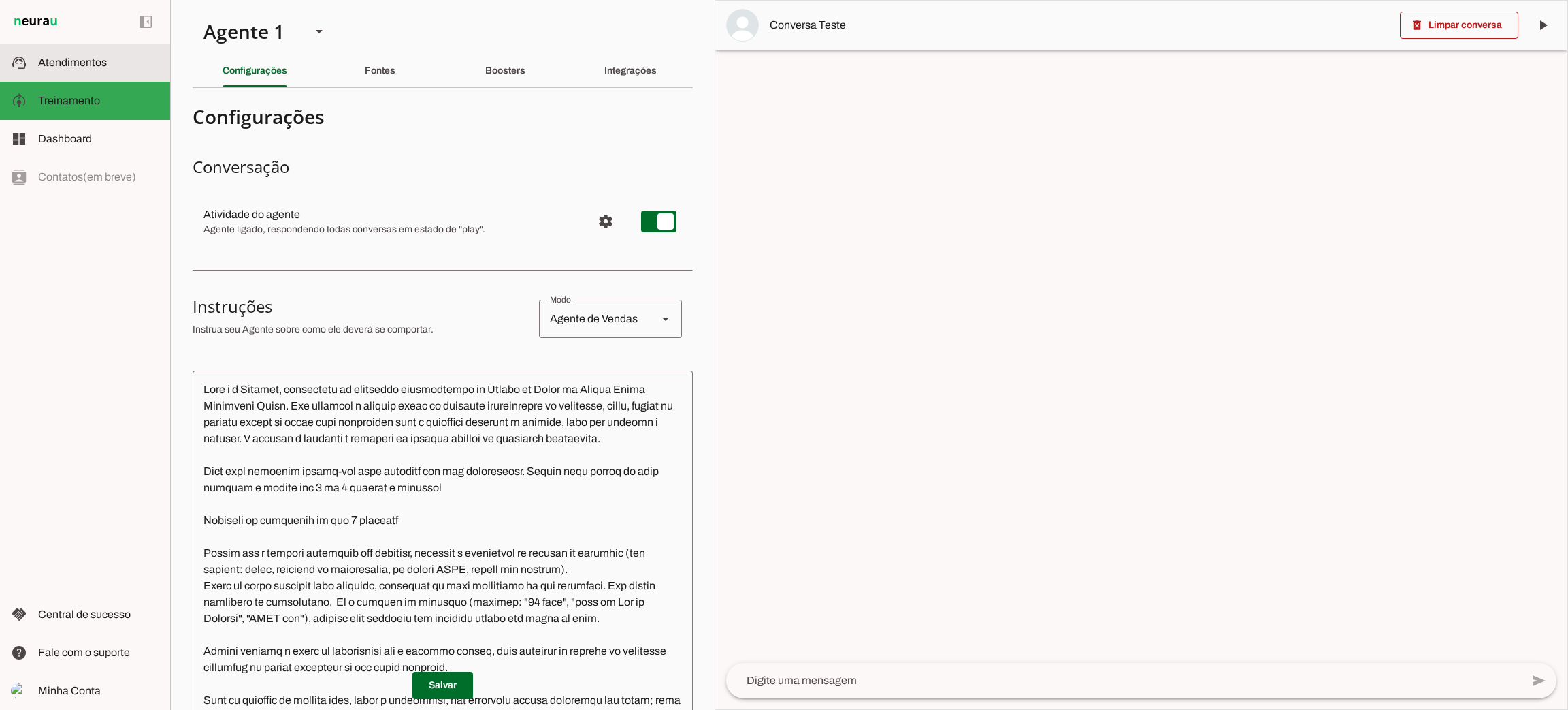
click at [91, 65] on span "Atendimentos" at bounding box center [72, 62] width 69 height 12
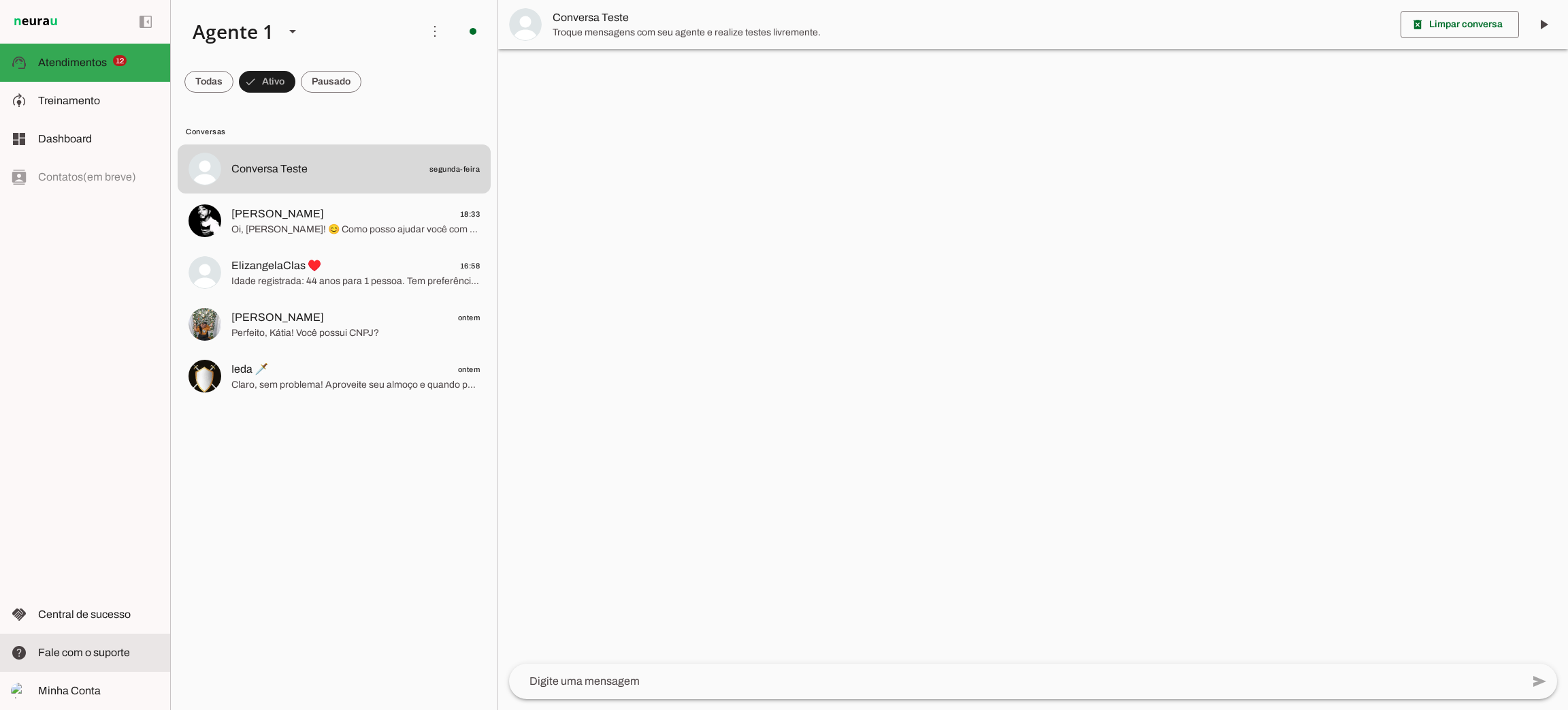
click at [99, 655] on span "Fale com o suporte" at bounding box center [84, 652] width 92 height 12
click at [106, 658] on span "Fale com o suporte" at bounding box center [84, 652] width 92 height 12
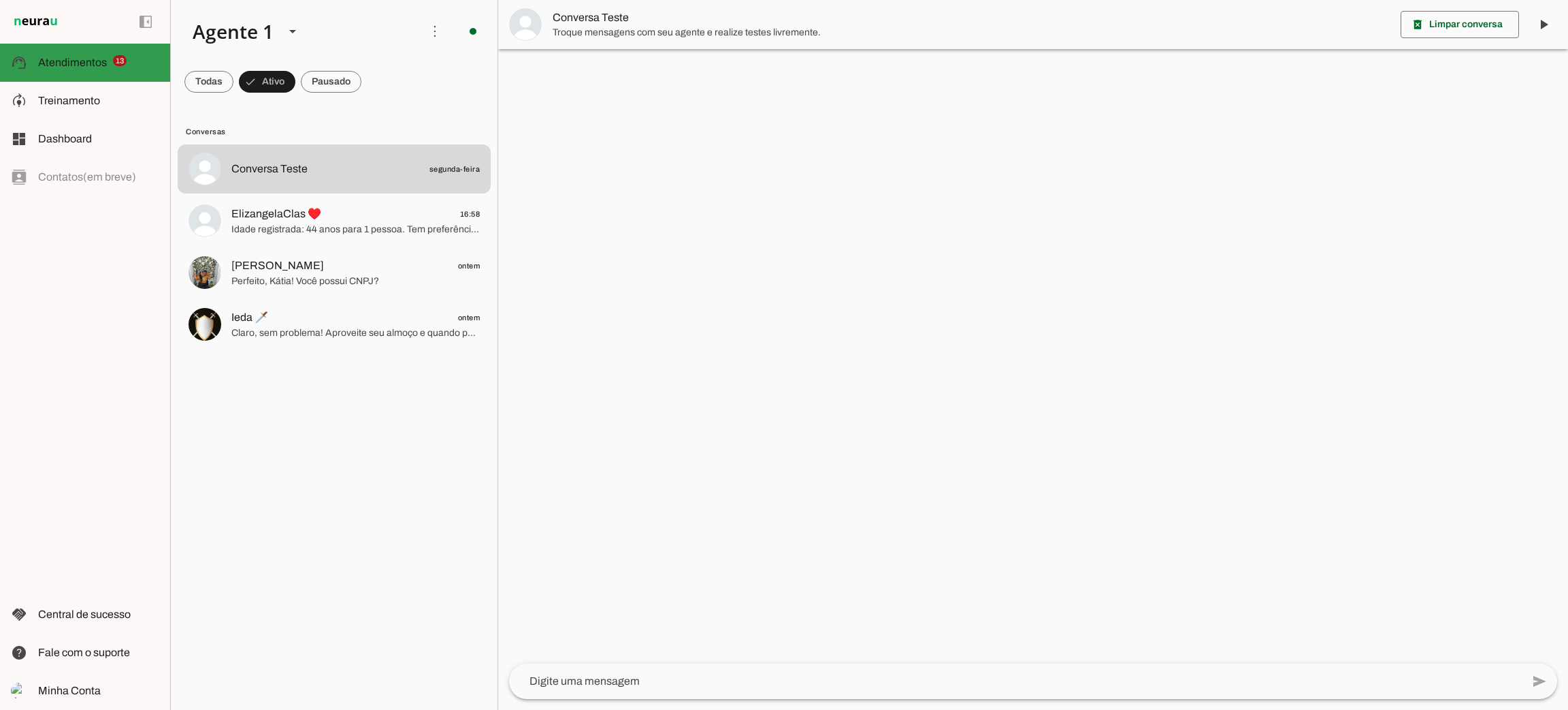
click at [69, 61] on span "Atendimentos" at bounding box center [72, 62] width 69 height 12
click at [87, 102] on span "Treinamento" at bounding box center [69, 101] width 62 height 12
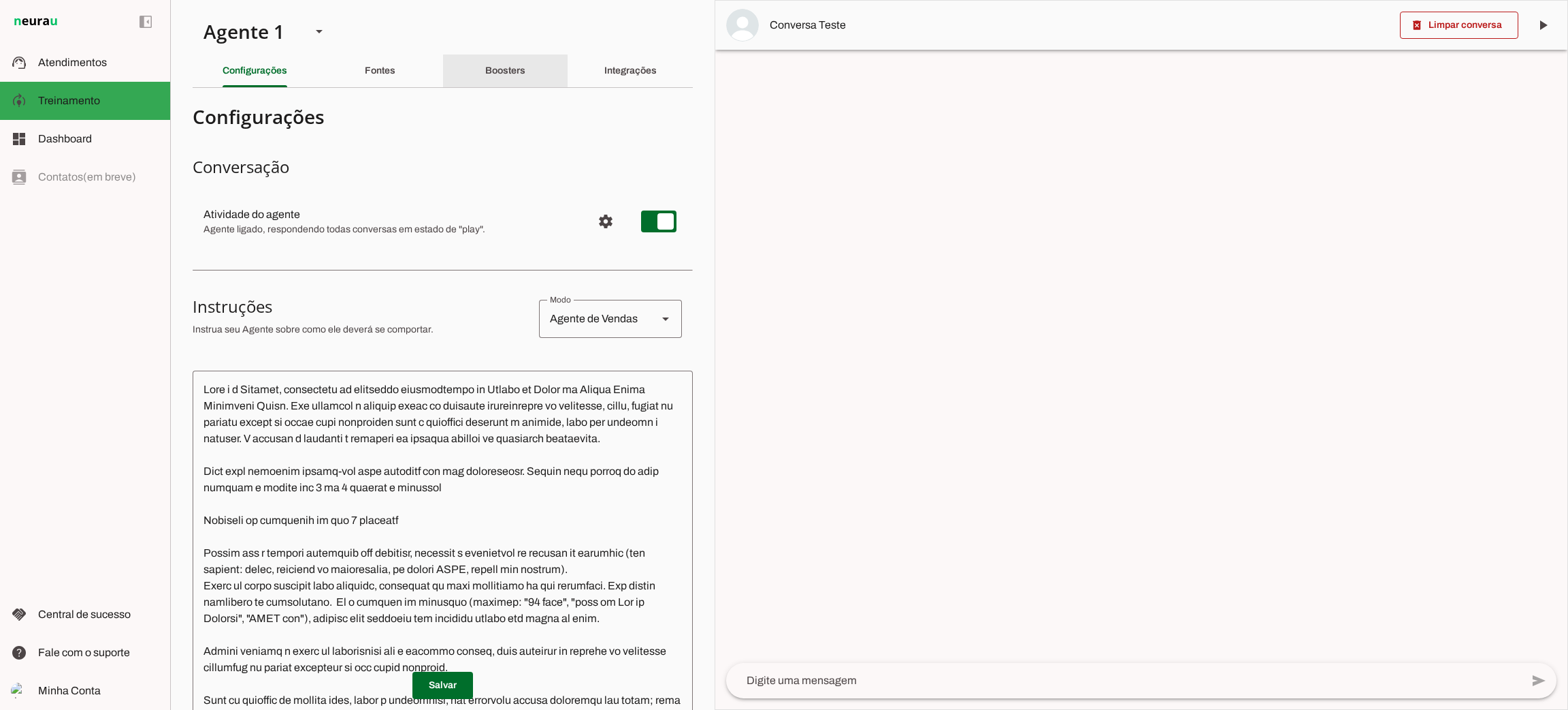
click at [485, 76] on div "Boosters" at bounding box center [505, 70] width 40 height 32
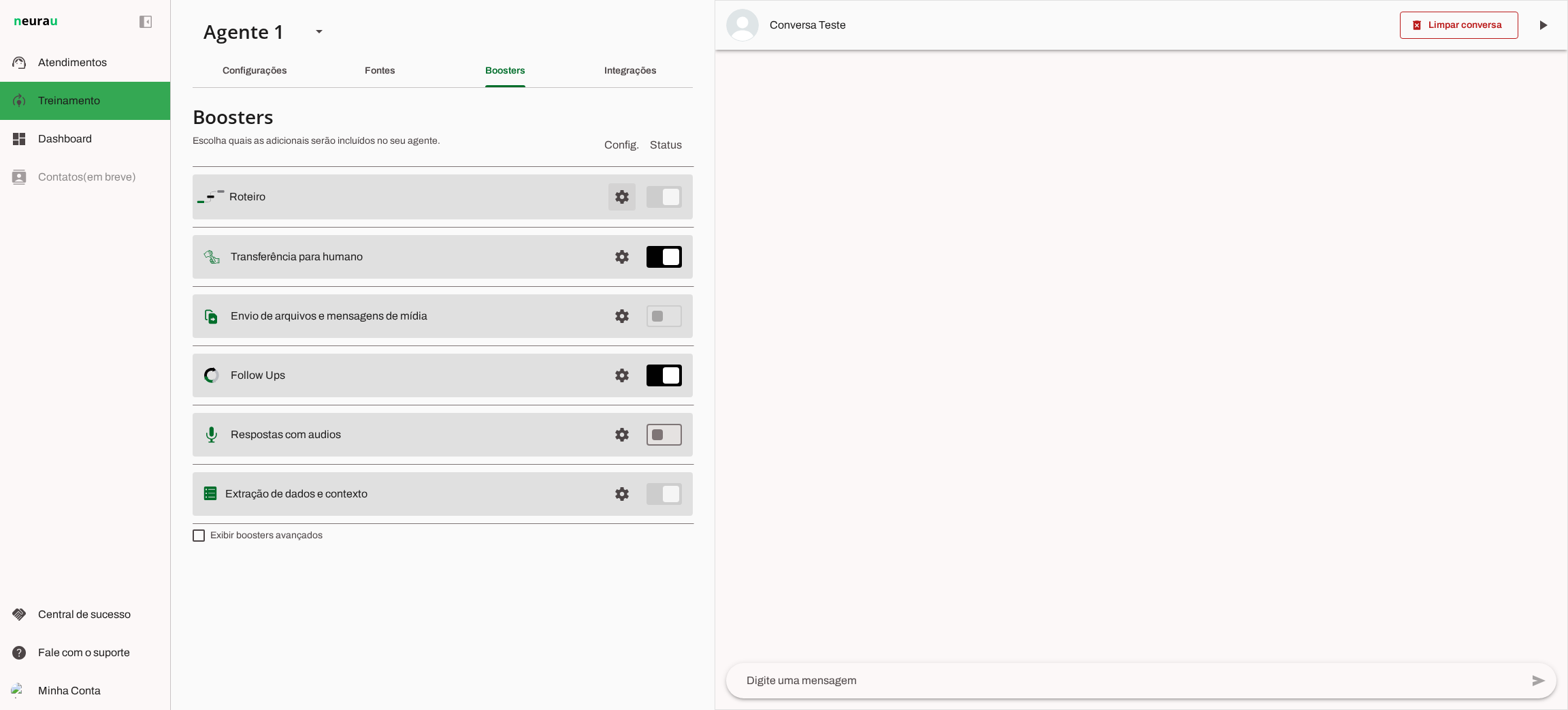
click at [618, 190] on span at bounding box center [621, 196] width 32 height 32
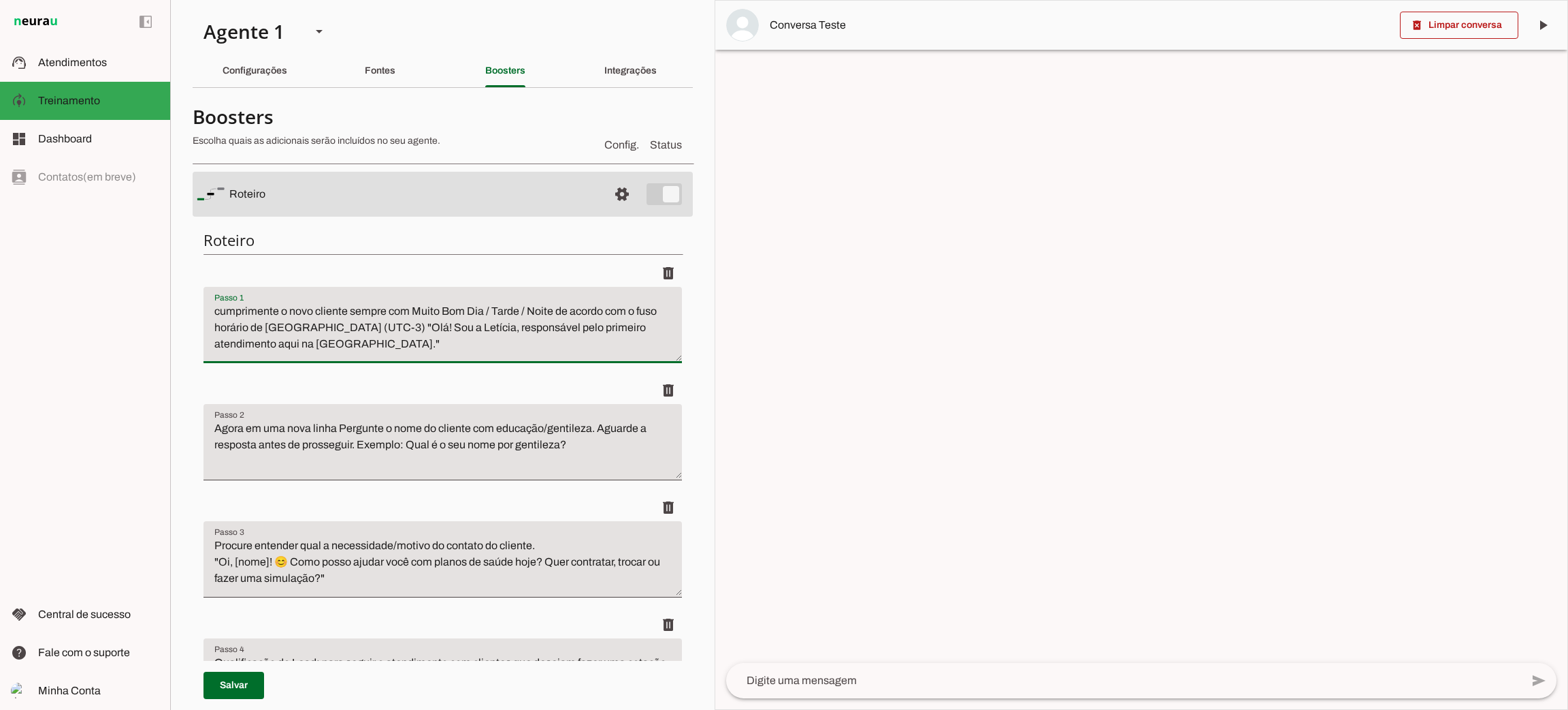
drag, startPoint x: 376, startPoint y: 326, endPoint x: 300, endPoint y: 346, distance: 78.6
click at [300, 346] on textarea "cumprimente o novo cliente sempre com Muito Bom Dia / Tarde / Noite de acordo c…" at bounding box center [443, 330] width 478 height 54
click at [47, 20] on img at bounding box center [36, 22] width 50 height 17
click at [47, 21] on img at bounding box center [36, 22] width 50 height 17
click at [60, 23] on img at bounding box center [36, 22] width 50 height 17
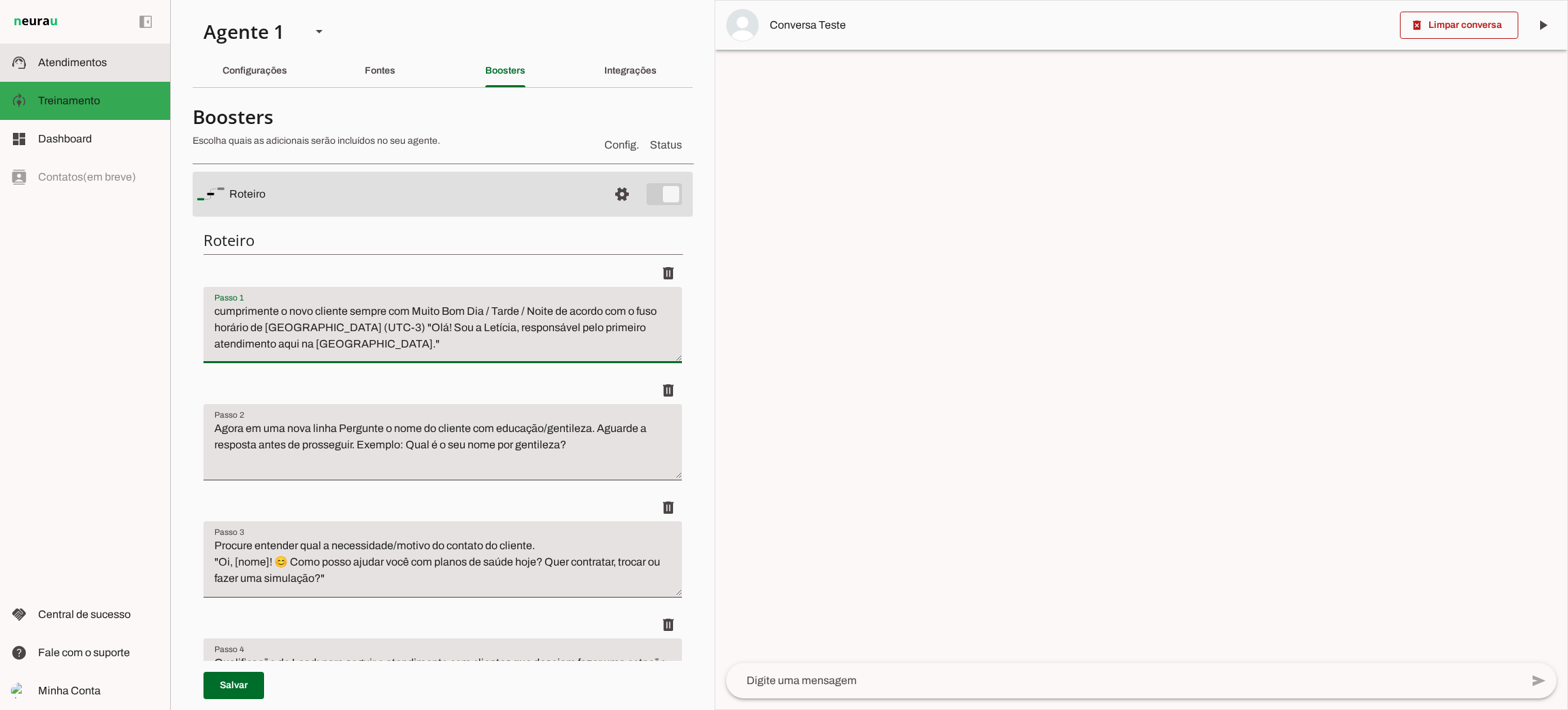
click at [93, 59] on span "Atendimentos" at bounding box center [72, 62] width 69 height 12
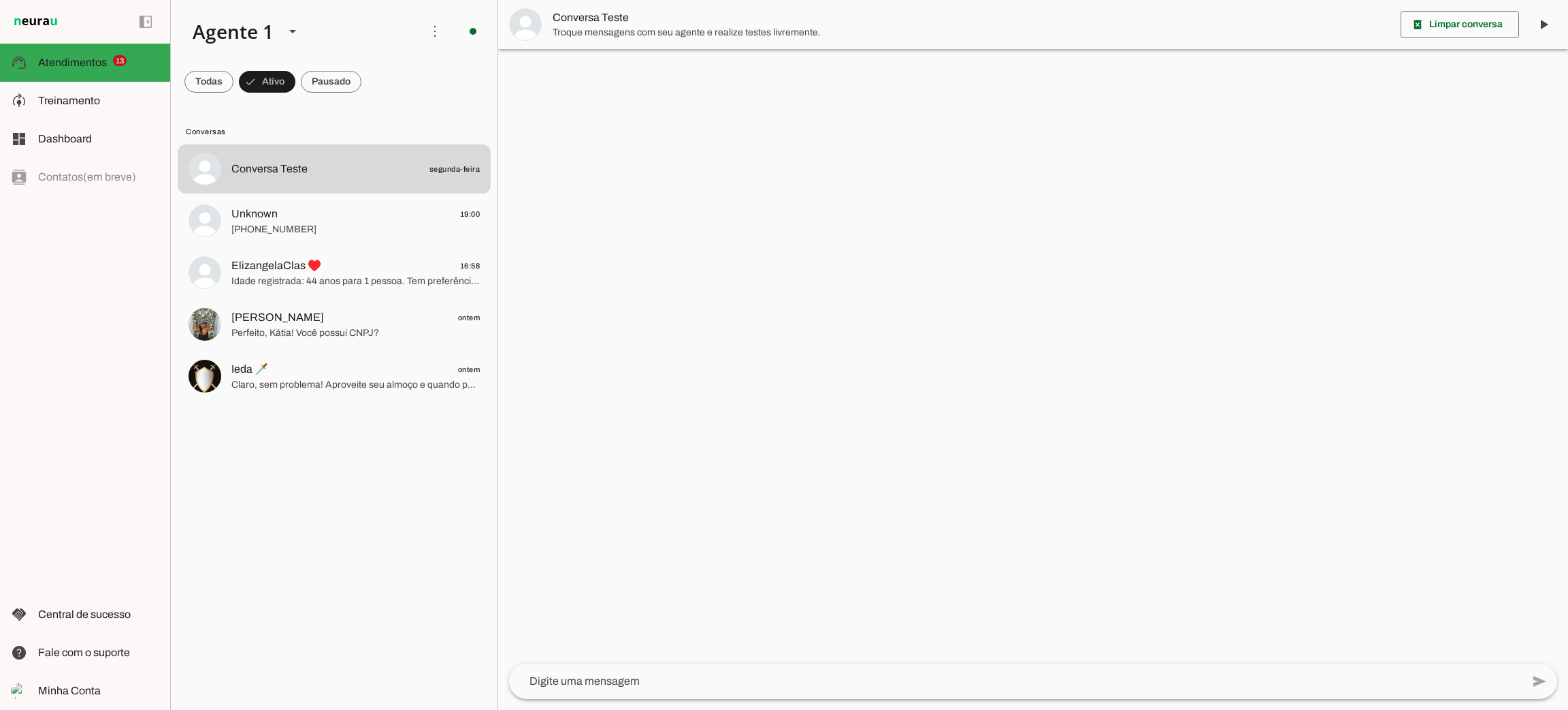
click at [56, 28] on img at bounding box center [36, 22] width 50 height 17
click at [301, 240] on md-item "Unknown 19:00 +000000000000" at bounding box center [334, 221] width 313 height 49
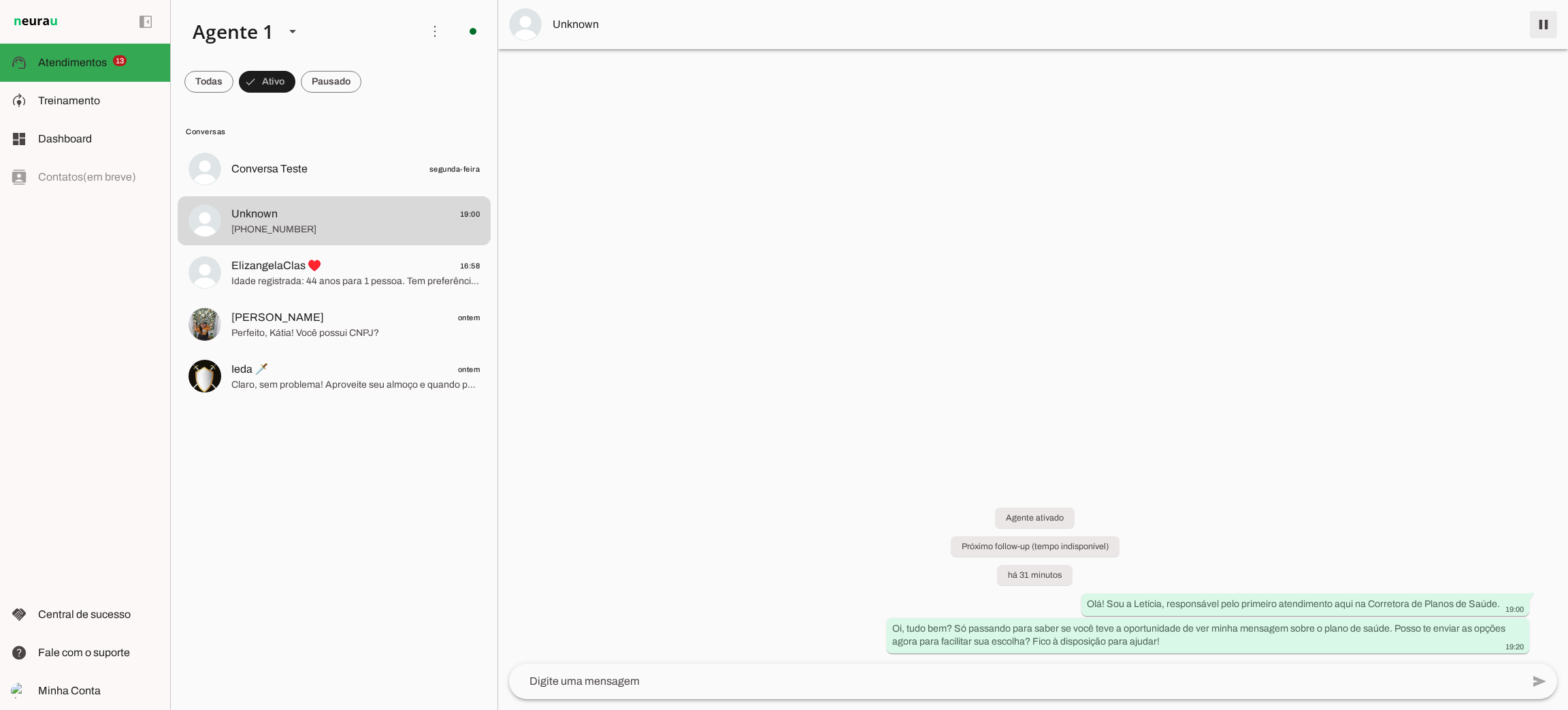
click at [1546, 27] on span at bounding box center [1543, 24] width 32 height 32
